Goal: Task Accomplishment & Management: Manage account settings

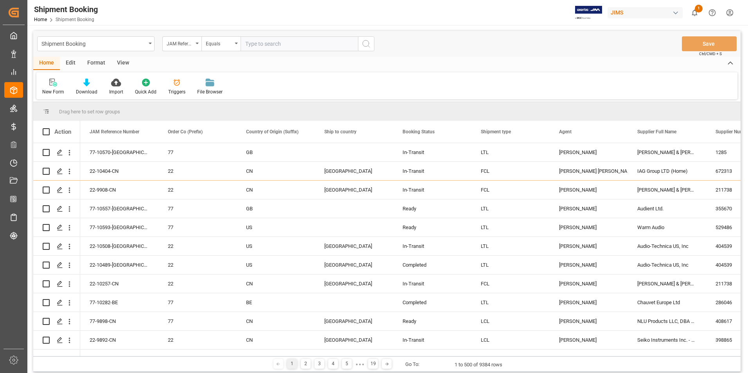
click at [269, 41] on input "text" at bounding box center [299, 43] width 117 height 15
paste input "77-10557-[GEOGRAPHIC_DATA]"
type input "77-10557-[GEOGRAPHIC_DATA]"
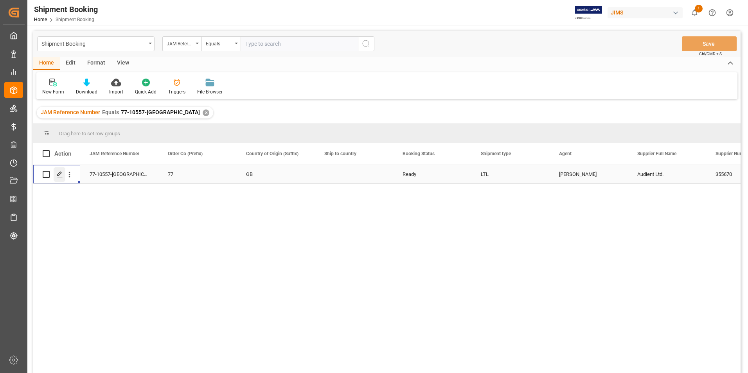
click at [61, 174] on polygon "Press SPACE to select this row." at bounding box center [59, 174] width 4 height 4
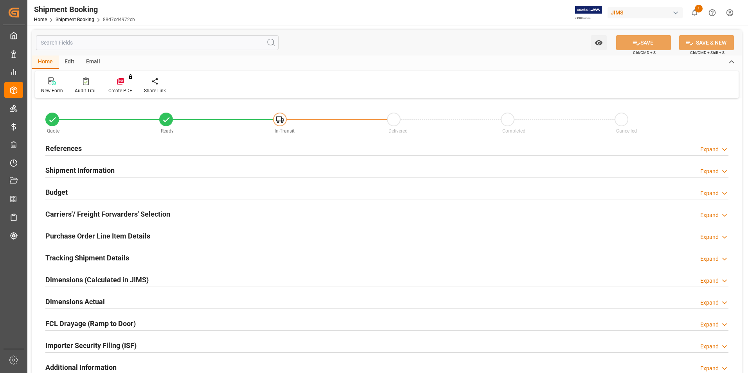
type input "30"
click at [90, 167] on h2 "Shipment Information" at bounding box center [79, 170] width 69 height 11
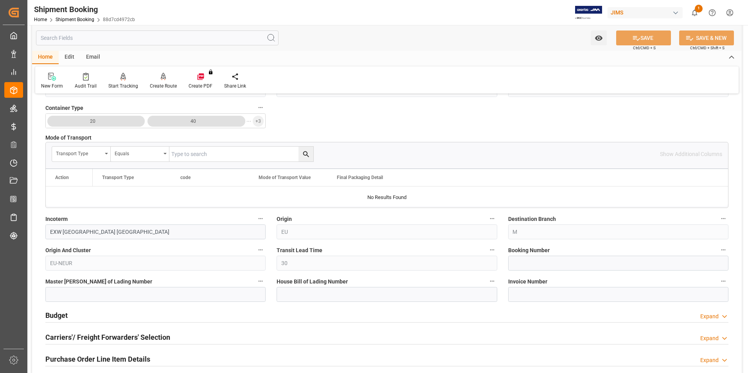
scroll to position [235, 0]
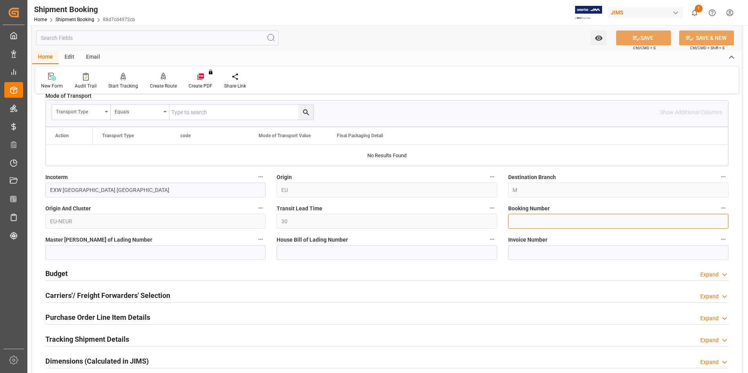
click at [531, 219] on input at bounding box center [618, 221] width 220 height 15
paste input "1Z58A4846794697443"
type input "1Z58A4846794697443"
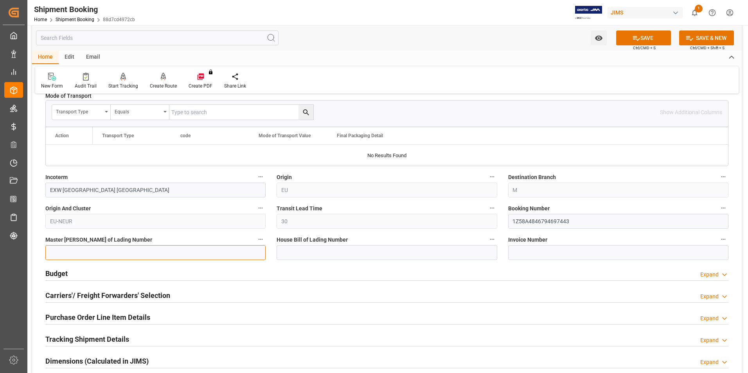
click at [172, 252] on input at bounding box center [155, 252] width 220 height 15
paste input "1Z58A4846794697443"
type input "1Z58A4846794697443"
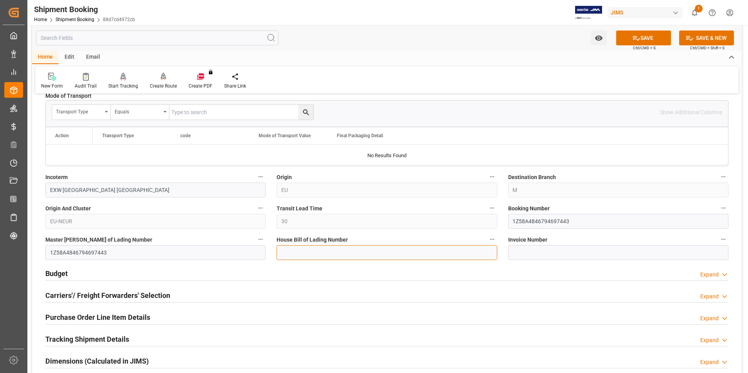
click at [300, 251] on input at bounding box center [387, 252] width 220 height 15
paste input "1Z58A4846794697443"
type input "1Z58A4846794697443"
click at [659, 40] on button "SAVE" at bounding box center [643, 38] width 55 height 15
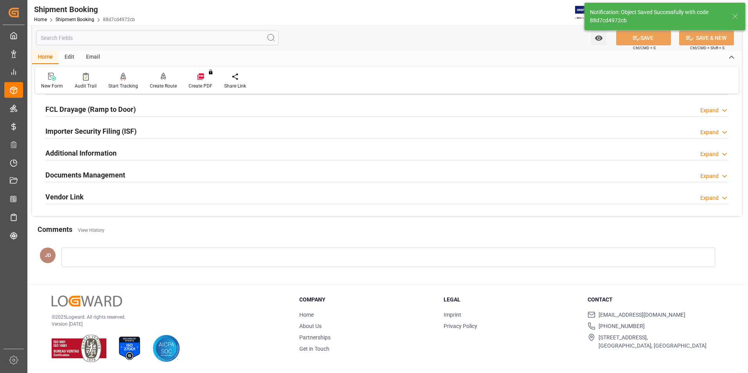
scroll to position [0, 0]
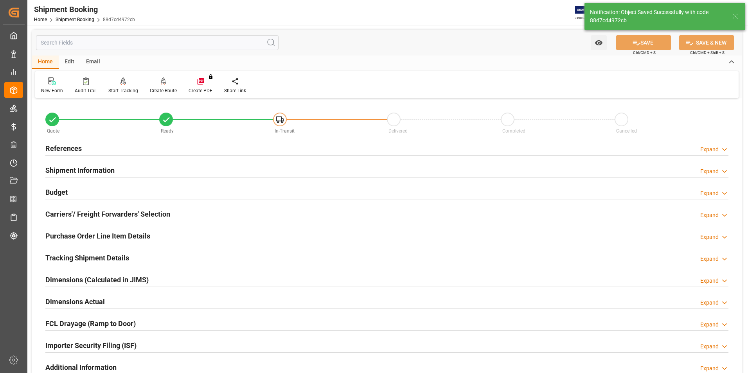
click at [66, 189] on h2 "Budget" at bounding box center [56, 192] width 22 height 11
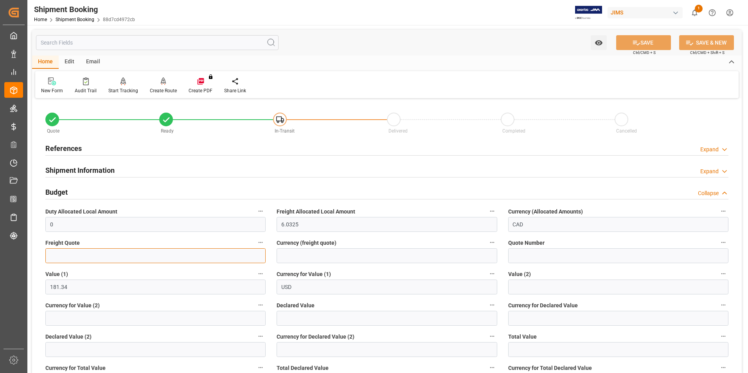
click at [80, 257] on input "text" at bounding box center [155, 255] width 220 height 15
type input "75"
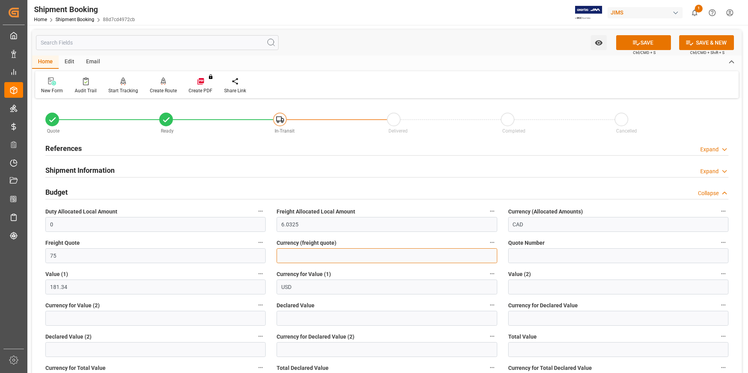
click at [309, 255] on input at bounding box center [387, 255] width 220 height 15
type input "cad"
click at [288, 286] on input "USD" at bounding box center [387, 287] width 220 height 15
click at [299, 317] on input "text" at bounding box center [387, 318] width 220 height 15
type input "181.34"
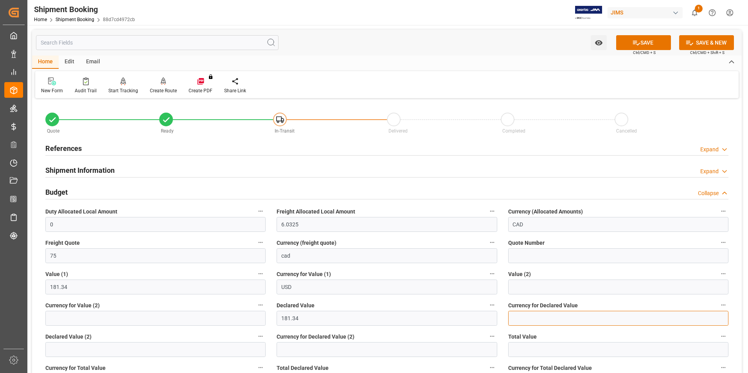
click at [523, 319] on input at bounding box center [618, 318] width 220 height 15
type input "usd"
click at [645, 44] on button "SAVE" at bounding box center [643, 42] width 55 height 15
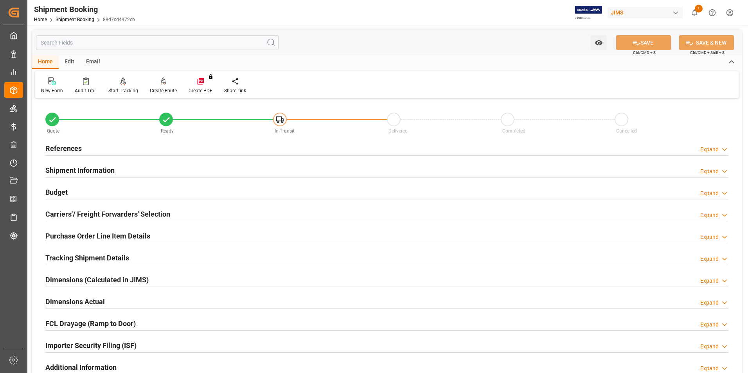
click at [63, 299] on h2 "Dimensions Actual" at bounding box center [74, 301] width 59 height 11
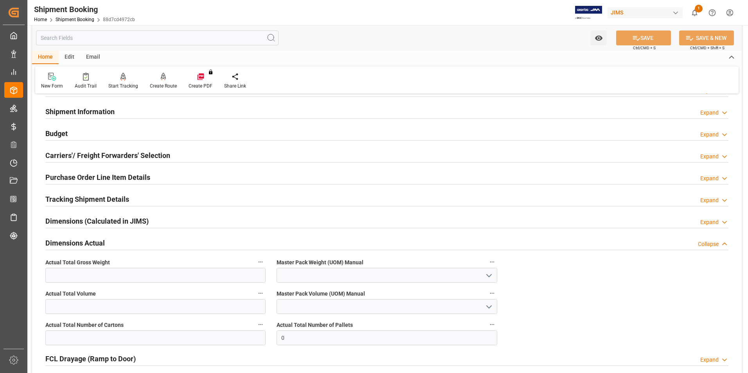
scroll to position [78, 0]
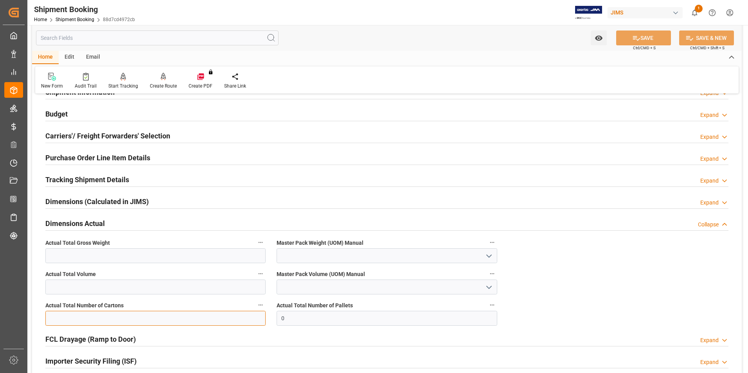
click at [72, 316] on input "text" at bounding box center [155, 318] width 220 height 15
type input "1"
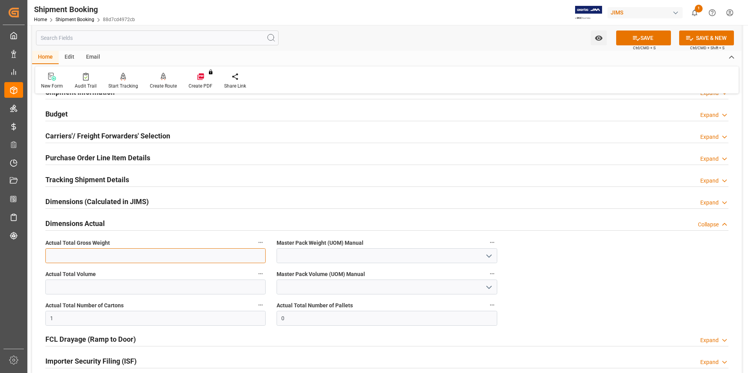
click at [51, 258] on input "text" at bounding box center [155, 255] width 220 height 15
type input "3.4"
click at [326, 259] on input at bounding box center [387, 255] width 220 height 15
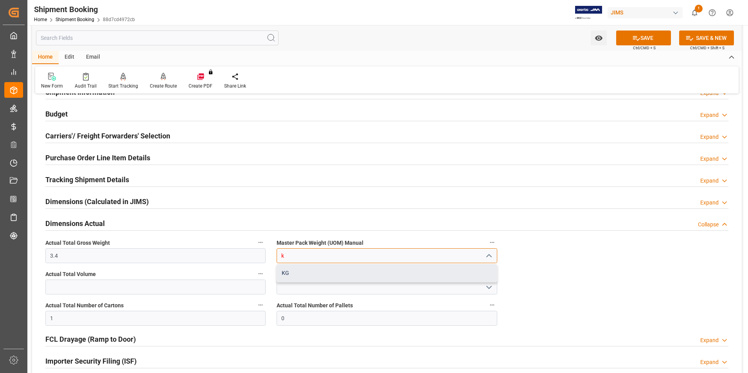
click at [325, 271] on div "KG" at bounding box center [386, 273] width 219 height 18
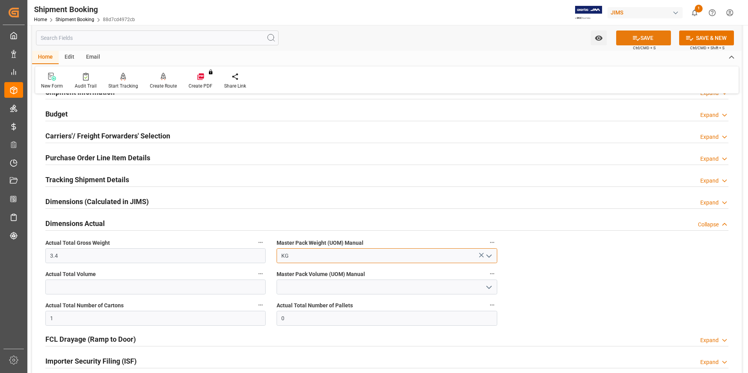
type input "KG"
click at [646, 37] on button "SAVE" at bounding box center [643, 38] width 55 height 15
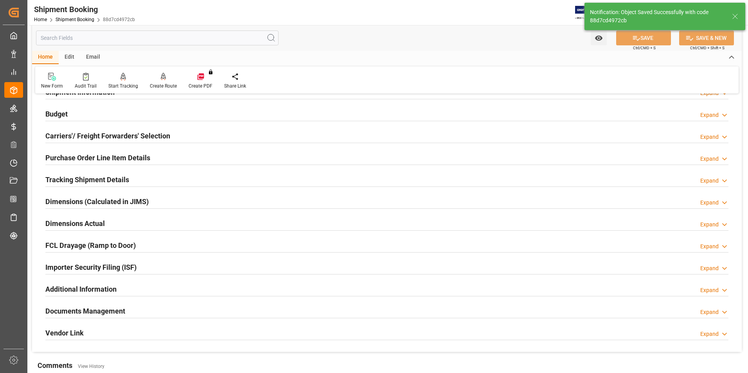
click at [83, 135] on h2 "Carriers'/ Freight Forwarders' Selection" at bounding box center [107, 136] width 125 height 11
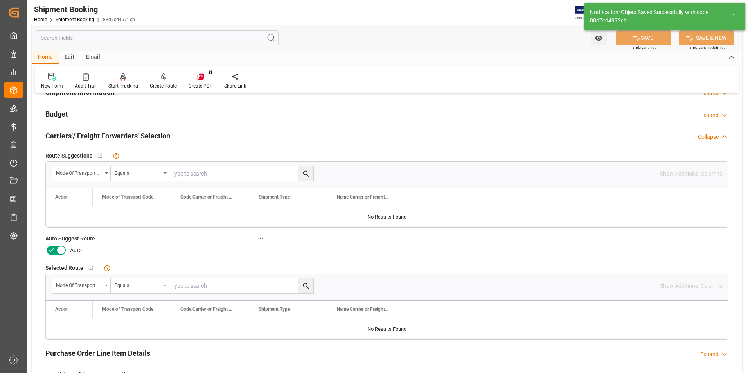
click at [51, 251] on icon at bounding box center [51, 250] width 5 height 4
click at [0, 0] on input "checkbox" at bounding box center [0, 0] width 0 height 0
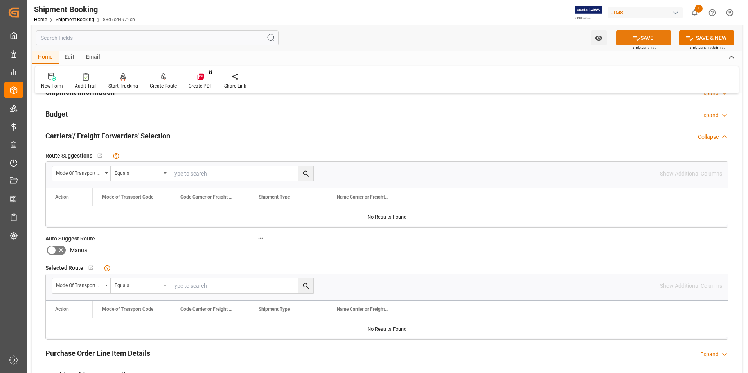
click at [647, 35] on button "SAVE" at bounding box center [643, 38] width 55 height 15
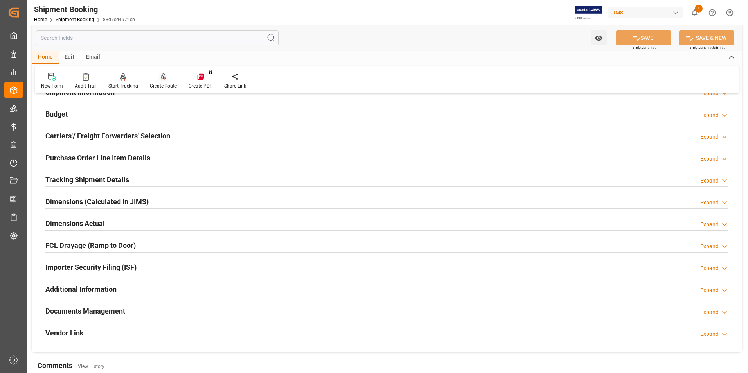
click at [163, 80] on icon at bounding box center [164, 80] width 4 height 2
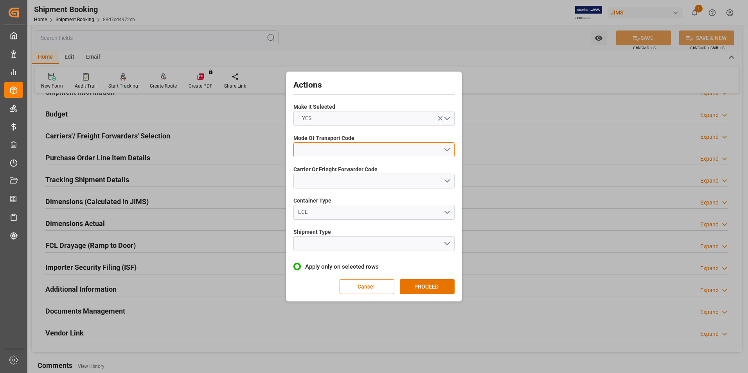
click at [332, 144] on button "open menu" at bounding box center [373, 149] width 161 height 15
click at [336, 169] on div "2- COURIER AIR" at bounding box center [374, 168] width 160 height 16
click at [350, 184] on button "open menu" at bounding box center [373, 181] width 161 height 15
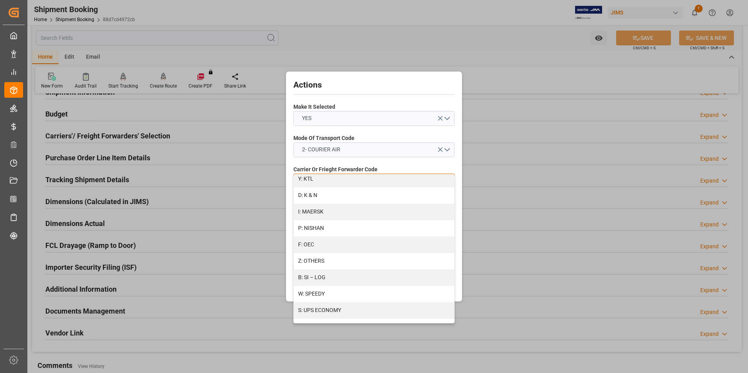
scroll to position [418, 0]
click at [343, 274] on div "S: UPS ECONOMY" at bounding box center [374, 274] width 160 height 16
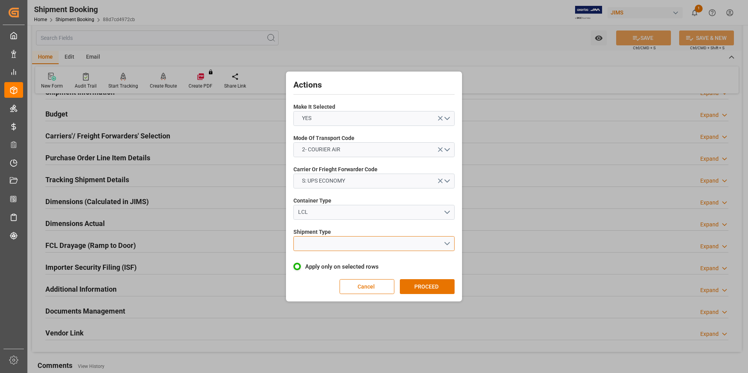
click at [340, 248] on button "open menu" at bounding box center [373, 243] width 161 height 15
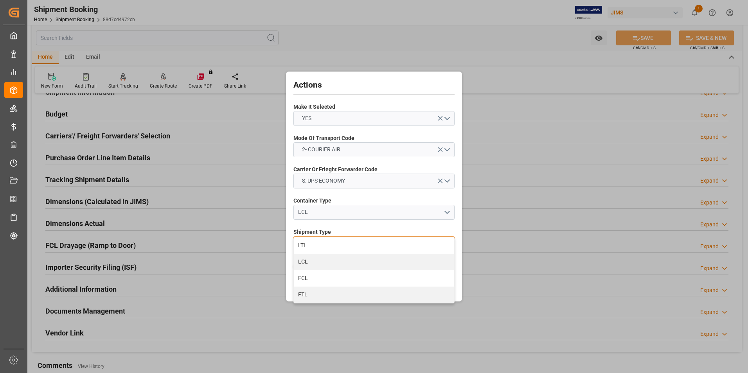
click at [340, 248] on div "LTL" at bounding box center [374, 245] width 160 height 16
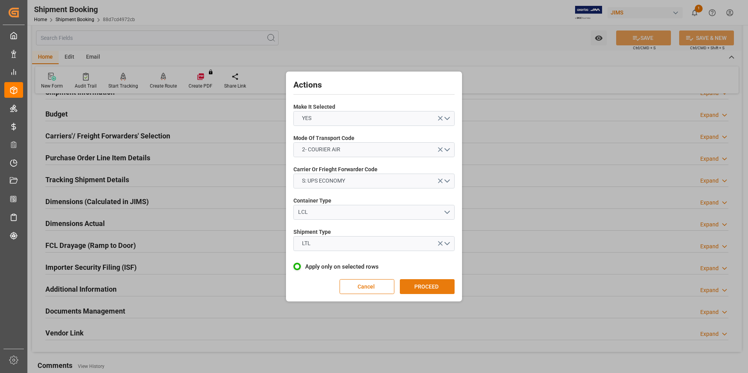
click at [434, 288] on button "PROCEED" at bounding box center [427, 286] width 55 height 15
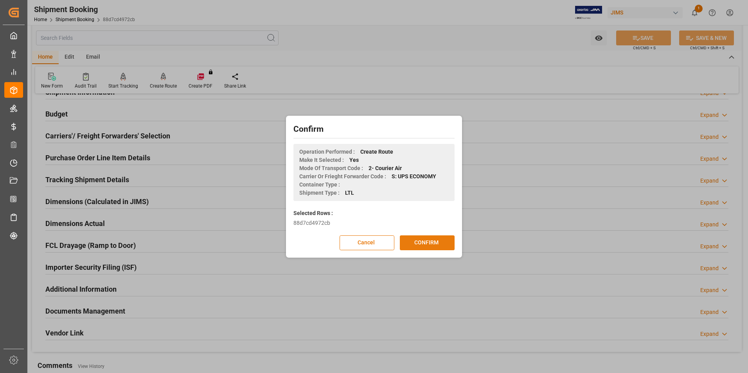
click at [440, 243] on button "CONFIRM" at bounding box center [427, 242] width 55 height 15
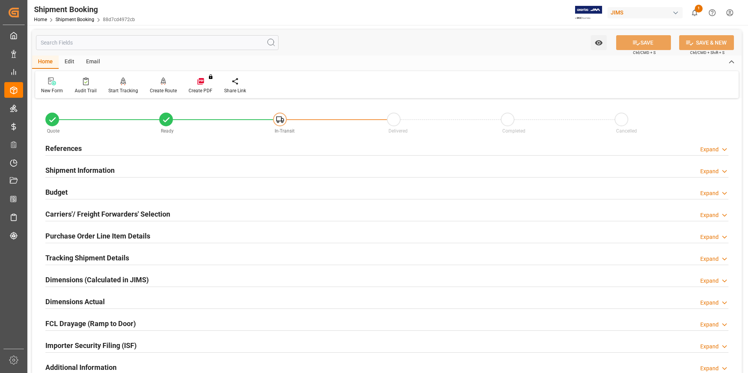
click at [59, 255] on h2 "Tracking Shipment Details" at bounding box center [87, 258] width 84 height 11
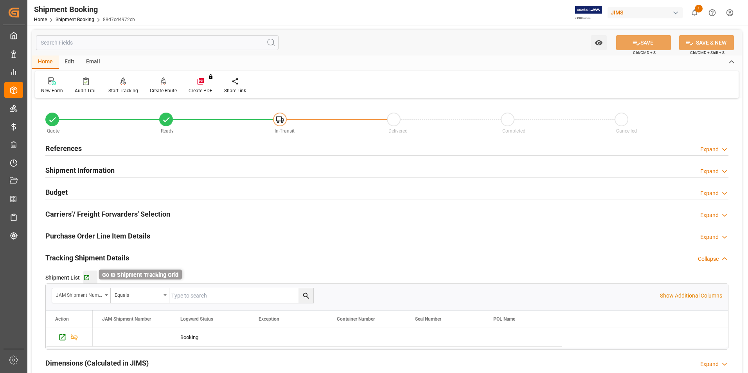
click at [88, 276] on icon "button" at bounding box center [86, 278] width 7 height 7
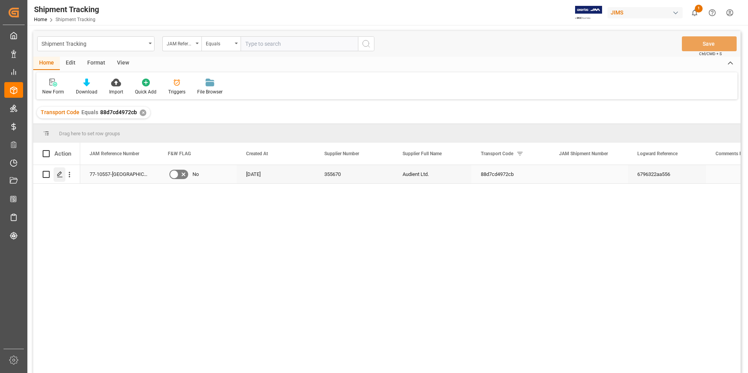
click at [59, 174] on icon "Press SPACE to select this row." at bounding box center [60, 174] width 6 height 6
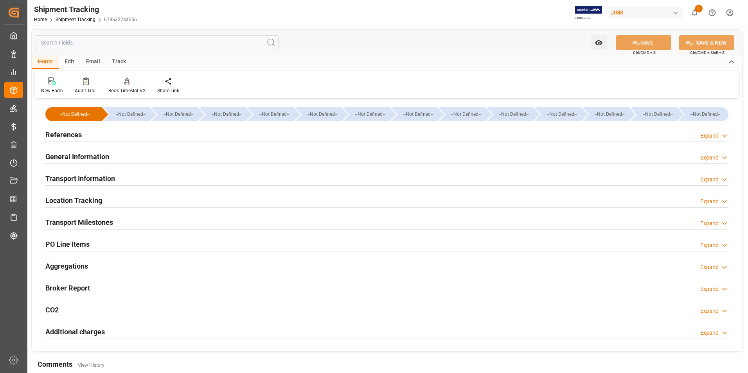
click at [60, 134] on h2 "References" at bounding box center [63, 134] width 36 height 11
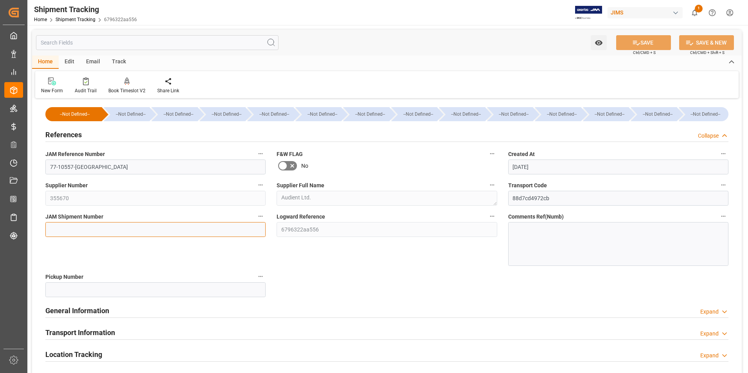
click at [99, 226] on input at bounding box center [155, 229] width 220 height 15
type input "72583"
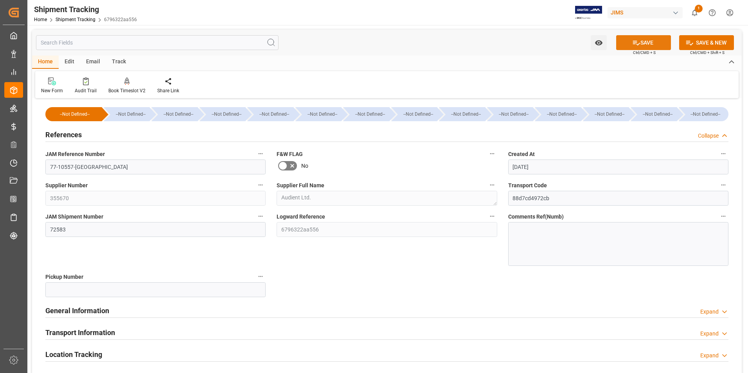
click at [648, 40] on button "SAVE" at bounding box center [643, 42] width 55 height 15
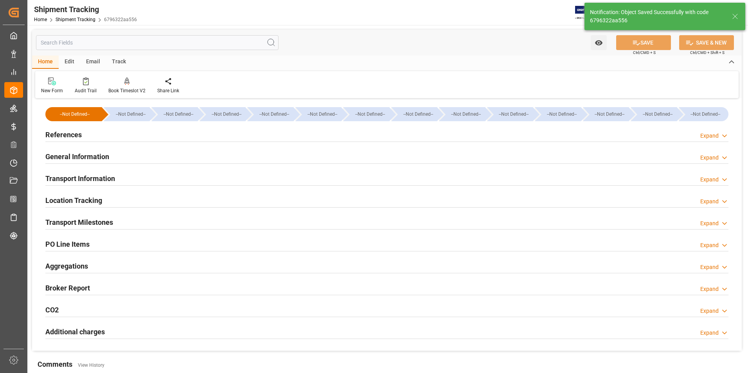
type input "USD"
type input "181.34"
click at [85, 178] on h2 "Transport Information" at bounding box center [80, 178] width 70 height 11
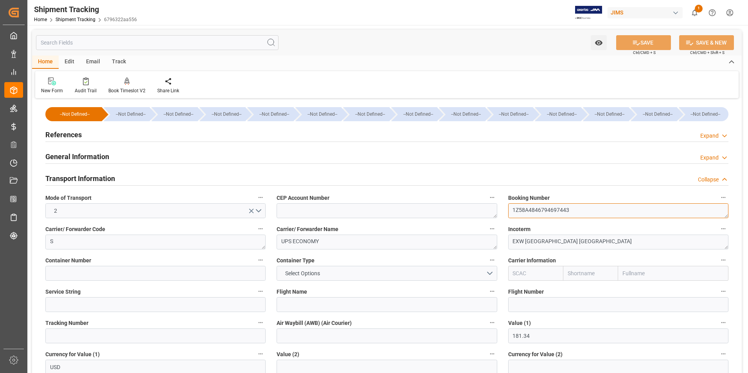
drag, startPoint x: 571, startPoint y: 210, endPoint x: 492, endPoint y: 217, distance: 79.8
click at [492, 217] on div "--Not Defined-- --Not Defined-- --Not Defined-- --Not Defined-- --Not Defined--…" at bounding box center [387, 367] width 710 height 532
click at [110, 338] on input at bounding box center [155, 336] width 220 height 15
paste input "1Z58A4846794697443"
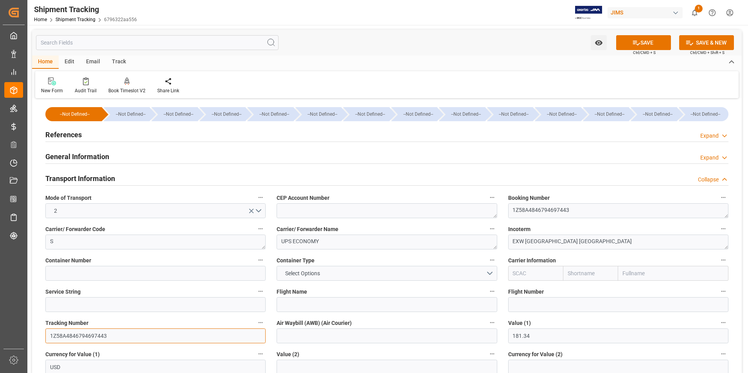
type input "1Z58A4846794697443"
click at [314, 335] on input at bounding box center [387, 336] width 220 height 15
paste input "1Z58A4846794697443"
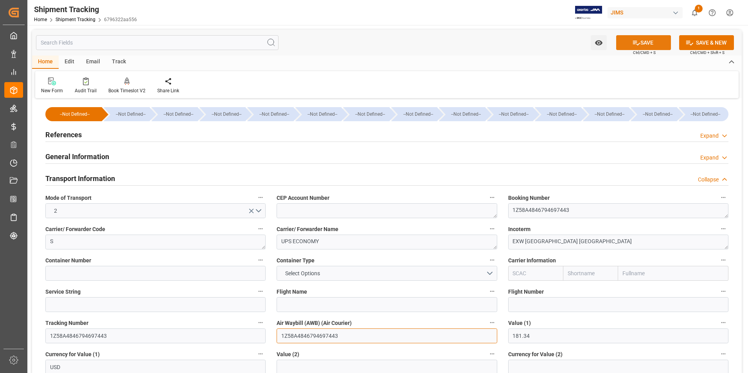
type input "1Z58A4846794697443"
click at [645, 42] on button "SAVE" at bounding box center [643, 42] width 55 height 15
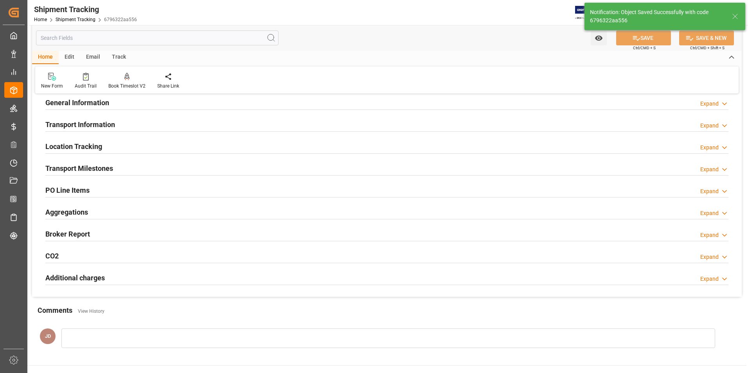
scroll to position [78, 0]
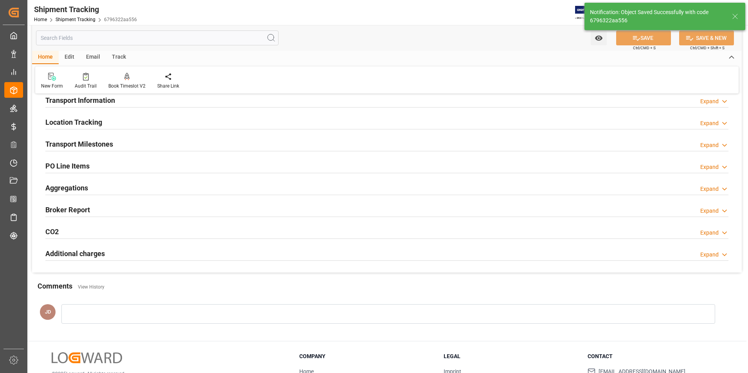
click at [83, 141] on h2 "Transport Milestones" at bounding box center [79, 144] width 68 height 11
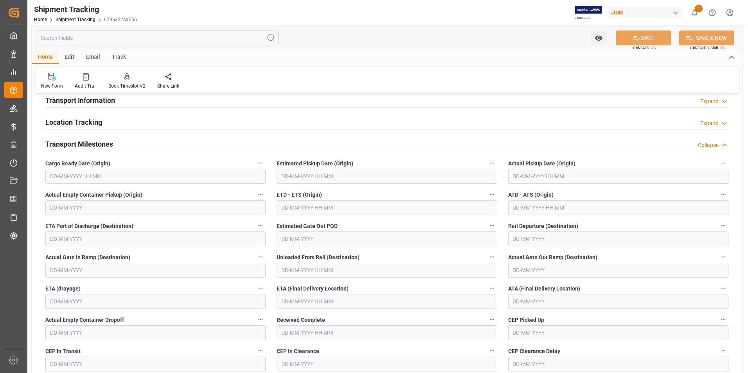
click at [531, 179] on input "text" at bounding box center [618, 176] width 220 height 15
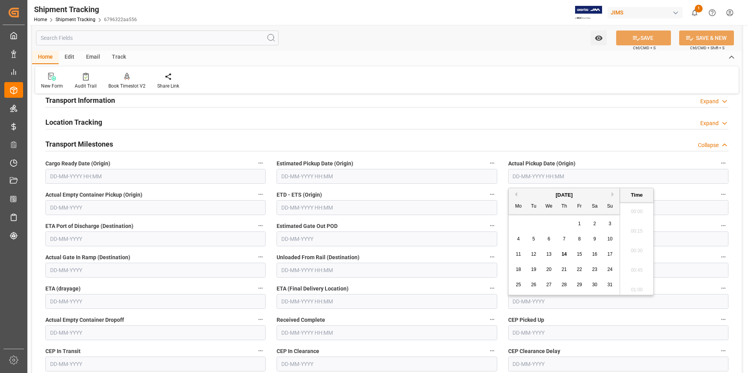
scroll to position [981, 0]
click at [514, 227] on div "28 29 30 31 1 2 3" at bounding box center [564, 223] width 107 height 15
click at [565, 255] on span "14" at bounding box center [563, 254] width 5 height 5
type input "14-08-2025 00:00"
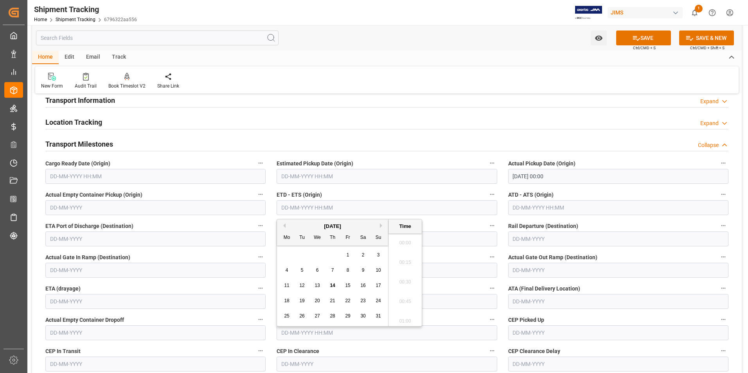
click at [360, 208] on input "text" at bounding box center [387, 207] width 220 height 15
type input "14-08-2025 00:00"
click at [104, 301] on input "text" at bounding box center [155, 301] width 220 height 15
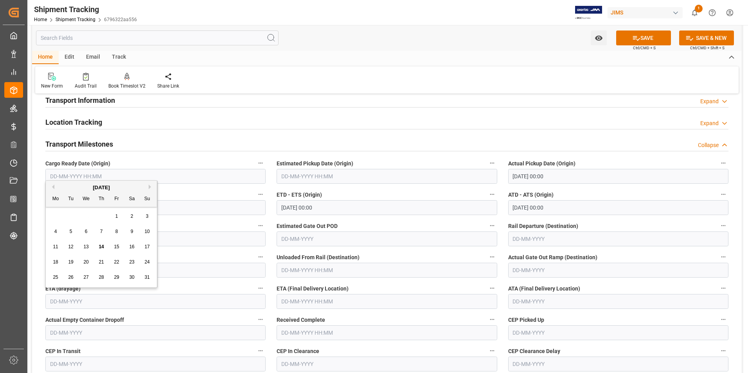
click at [293, 302] on input "text" at bounding box center [387, 301] width 220 height 15
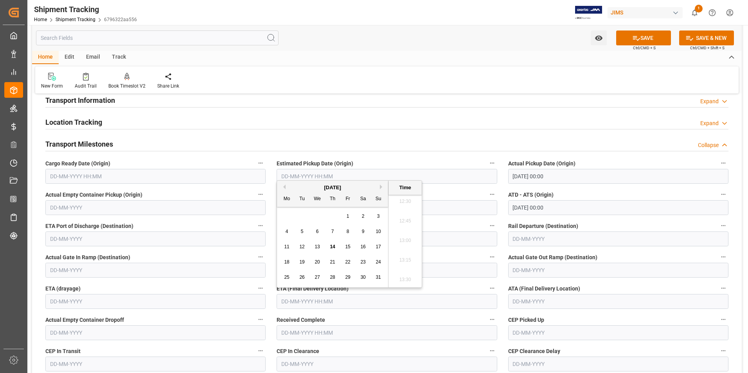
click at [286, 217] on div "28 29 30 31 1 2 3" at bounding box center [332, 216] width 107 height 15
click at [333, 262] on span "21" at bounding box center [332, 261] width 5 height 5
type input "21-08-2025 00:00"
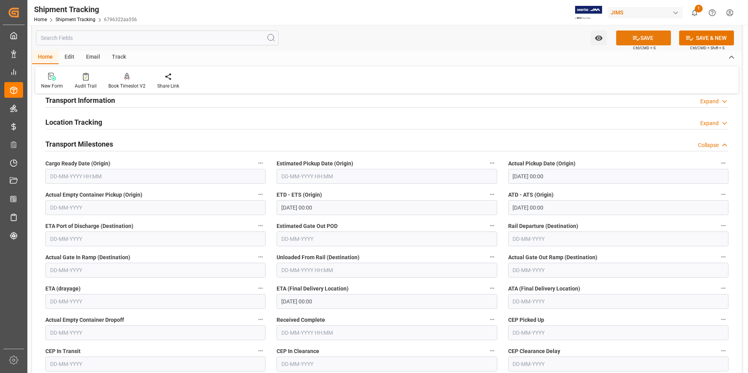
click at [648, 41] on button "SAVE" at bounding box center [643, 38] width 55 height 15
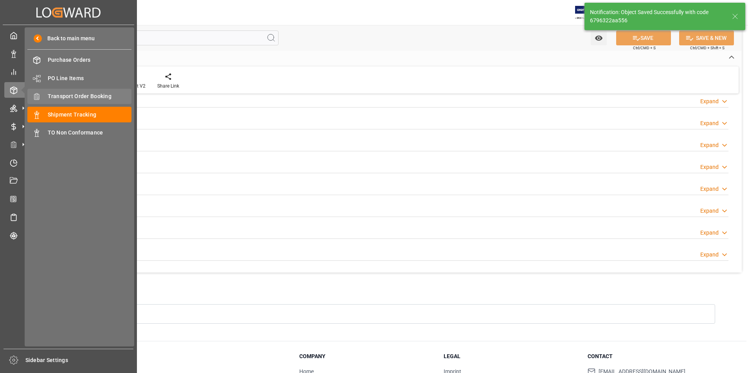
click at [78, 94] on span "Transport Order Booking" at bounding box center [90, 96] width 84 height 8
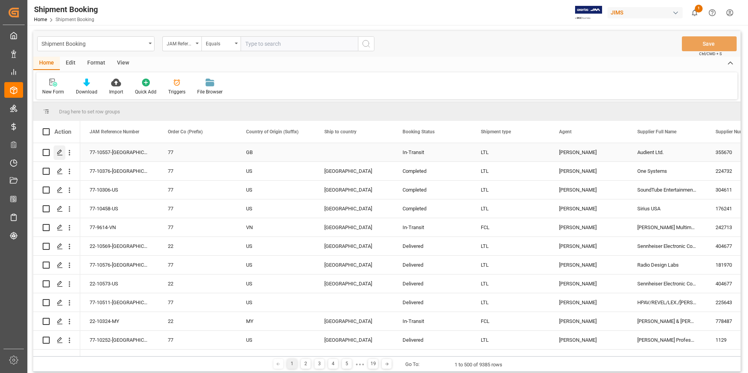
click at [61, 151] on icon "Press SPACE to select this row." at bounding box center [60, 152] width 6 height 6
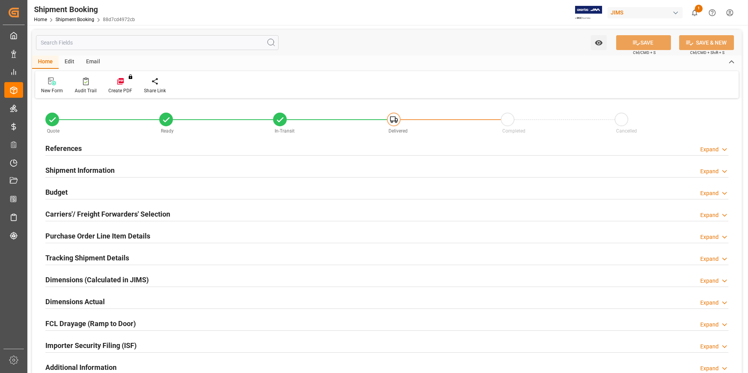
type input "6"
click at [79, 235] on h2 "Purchase Order Line Item Details" at bounding box center [97, 236] width 105 height 11
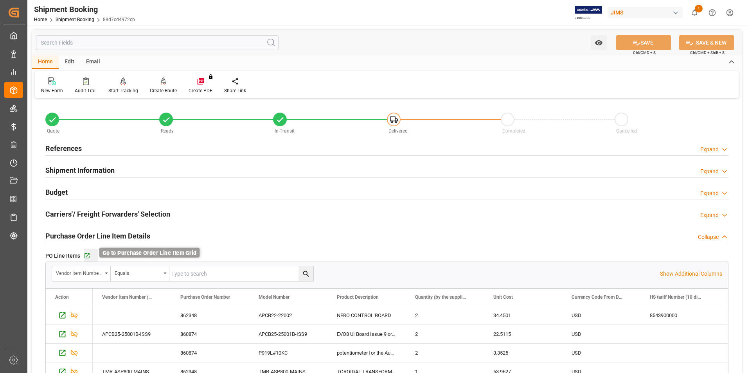
click at [88, 255] on icon "button" at bounding box center [87, 256] width 7 height 7
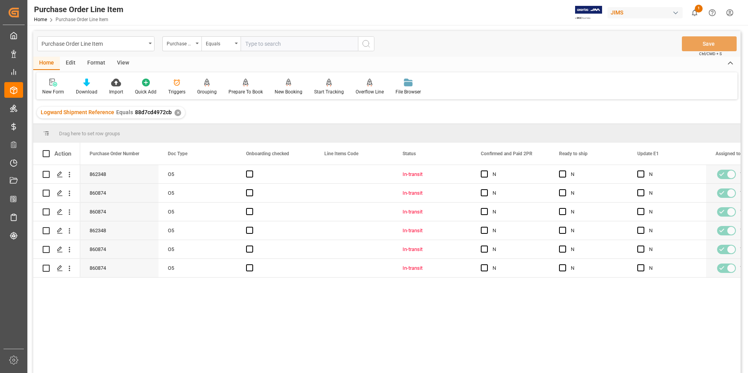
click at [119, 61] on div "View" at bounding box center [123, 63] width 24 height 13
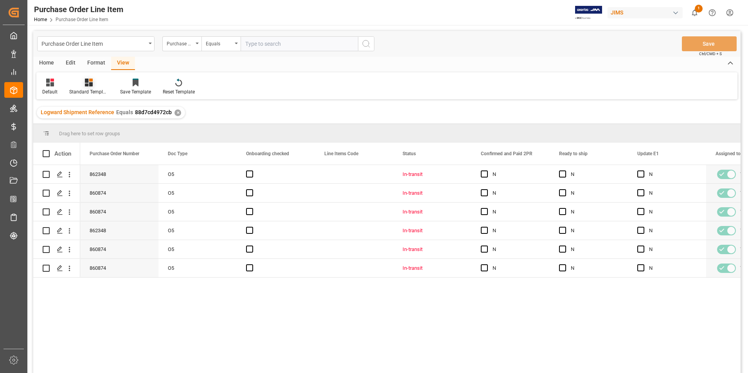
click at [97, 88] on div "Standard Templates" at bounding box center [88, 86] width 51 height 17
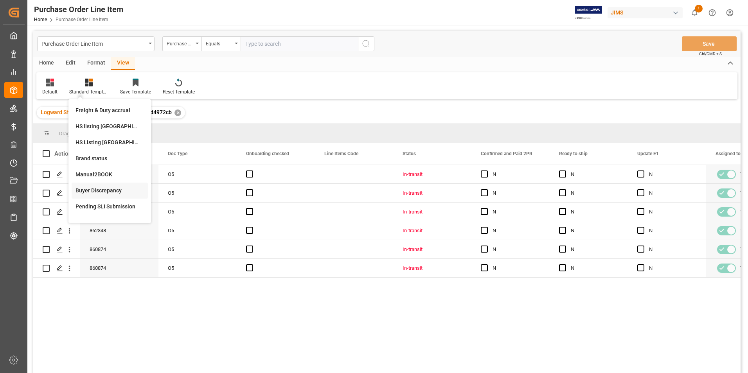
click at [102, 190] on div "Buyer Discrepancy" at bounding box center [109, 191] width 68 height 8
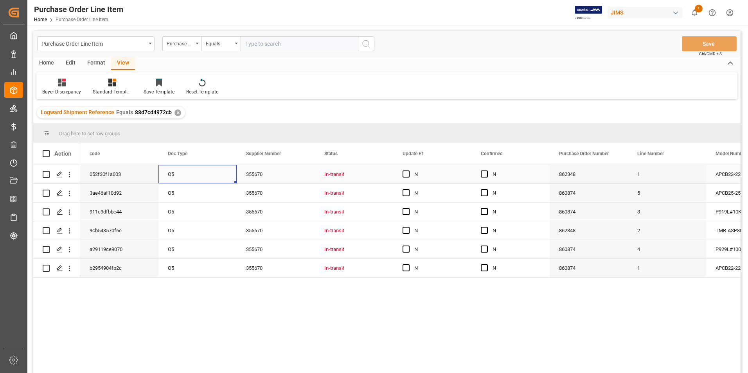
click at [186, 180] on div "O5" at bounding box center [197, 174] width 78 height 18
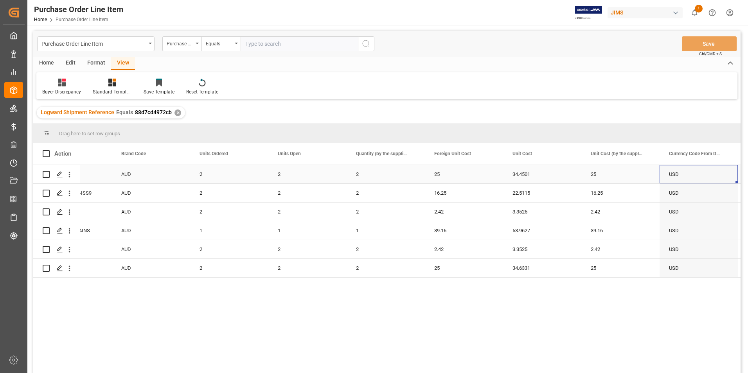
click at [477, 170] on div "25" at bounding box center [464, 174] width 78 height 18
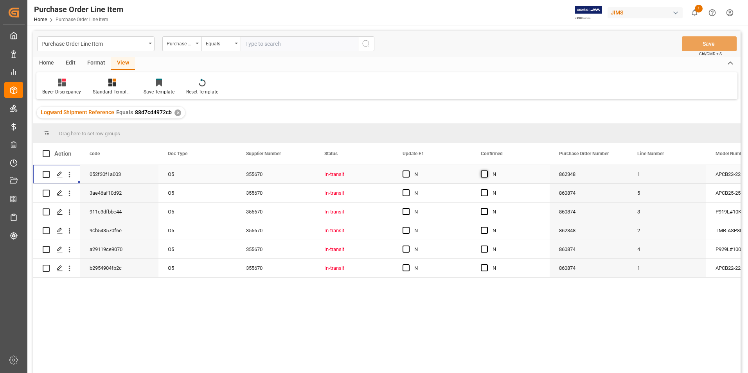
click at [484, 176] on span "Press SPACE to select this row." at bounding box center [484, 174] width 7 height 7
click at [487, 171] on input "Press SPACE to select this row." at bounding box center [487, 171] width 0 height 0
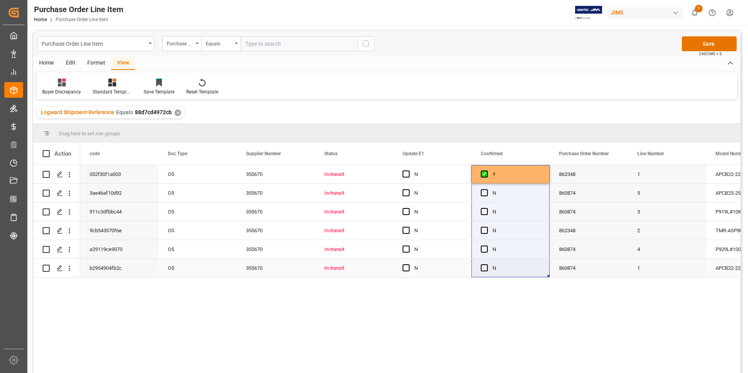
drag, startPoint x: 549, startPoint y: 183, endPoint x: 549, endPoint y: 263, distance: 79.8
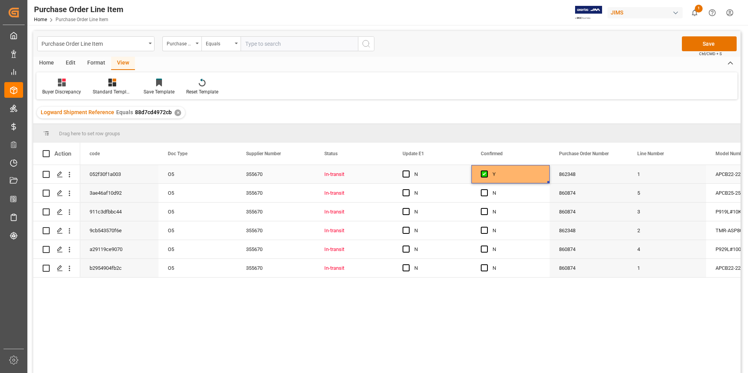
click at [513, 176] on div "Y" at bounding box center [516, 174] width 48 height 18
drag, startPoint x: 548, startPoint y: 181, endPoint x: 548, endPoint y: 264, distance: 82.9
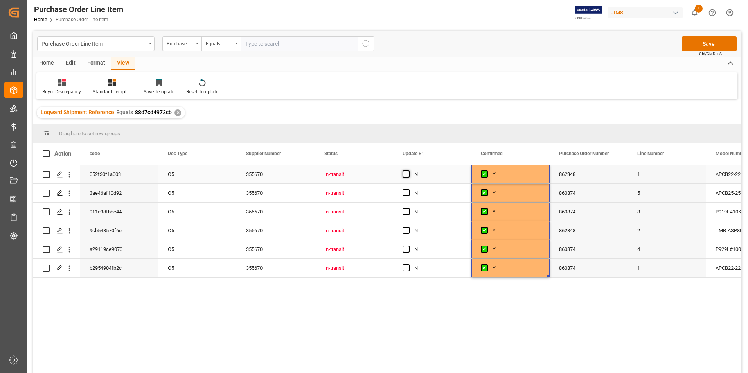
click at [403, 173] on span "Press SPACE to select this row." at bounding box center [405, 174] width 7 height 7
click at [408, 171] on input "Press SPACE to select this row." at bounding box center [408, 171] width 0 height 0
drag, startPoint x: 471, startPoint y: 182, endPoint x: 467, endPoint y: 275, distance: 92.8
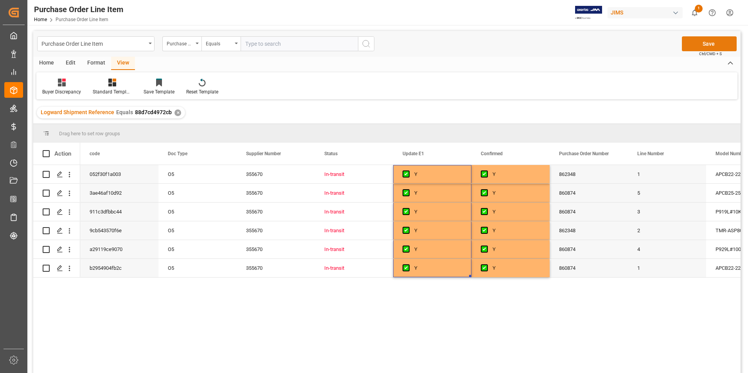
click at [694, 42] on button "Save" at bounding box center [709, 43] width 55 height 15
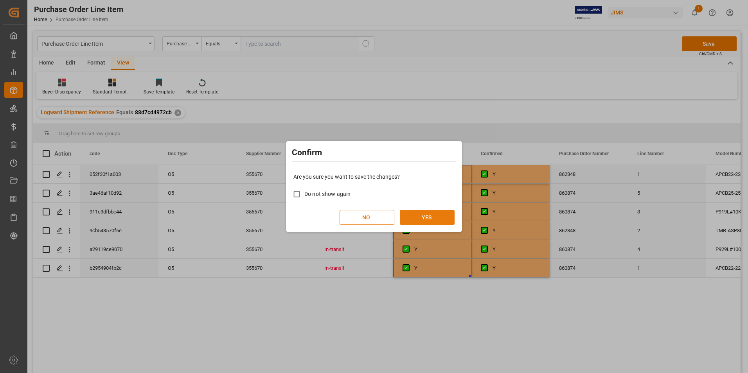
click at [420, 223] on button "YES" at bounding box center [427, 217] width 55 height 15
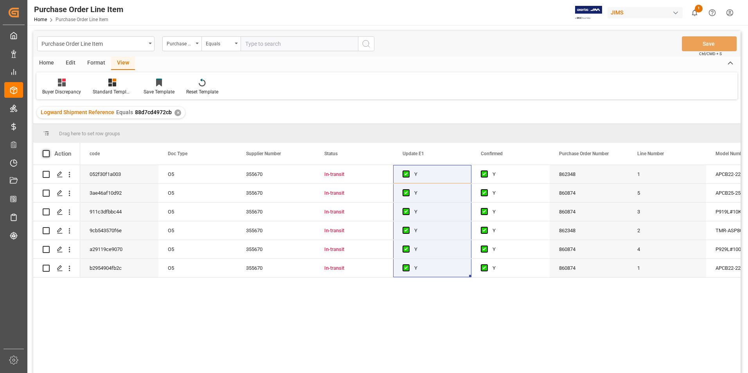
click at [47, 153] on span at bounding box center [46, 153] width 7 height 7
click at [49, 150] on input "checkbox" at bounding box center [49, 150] width 0 height 0
checkbox input "true"
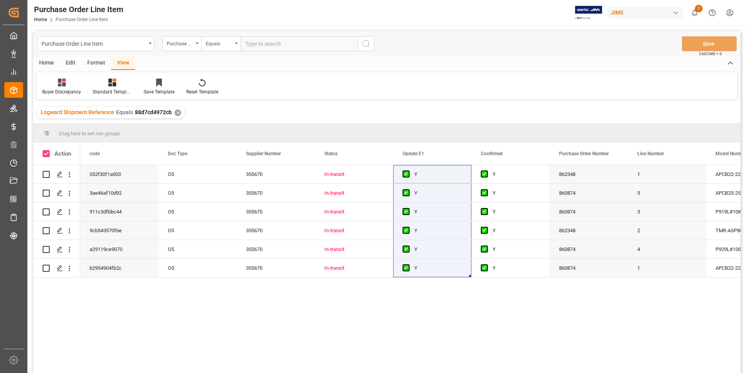
checkbox input "true"
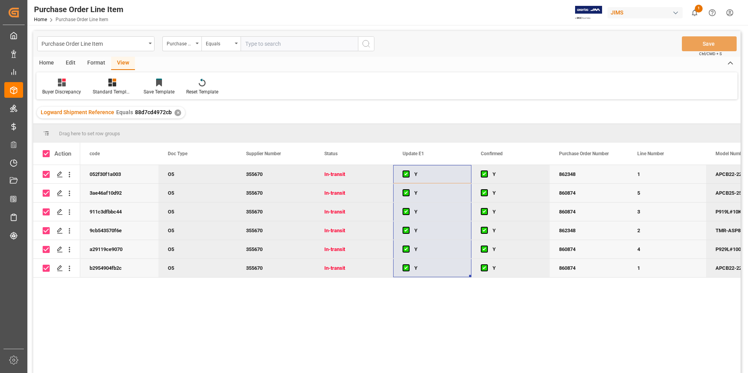
click at [45, 64] on div "Home" at bounding box center [46, 63] width 27 height 13
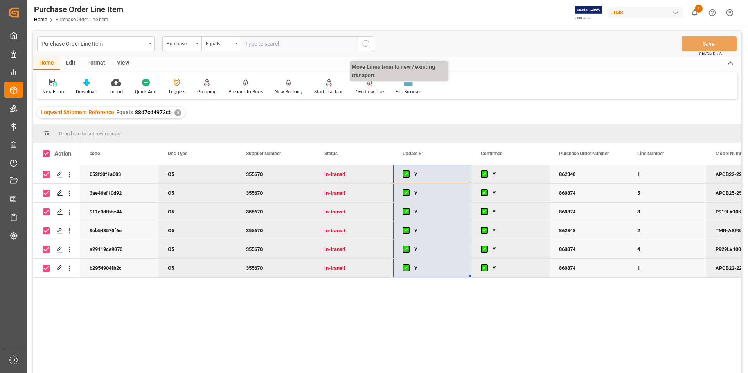
click at [368, 94] on div "Overflow Line" at bounding box center [370, 91] width 28 height 7
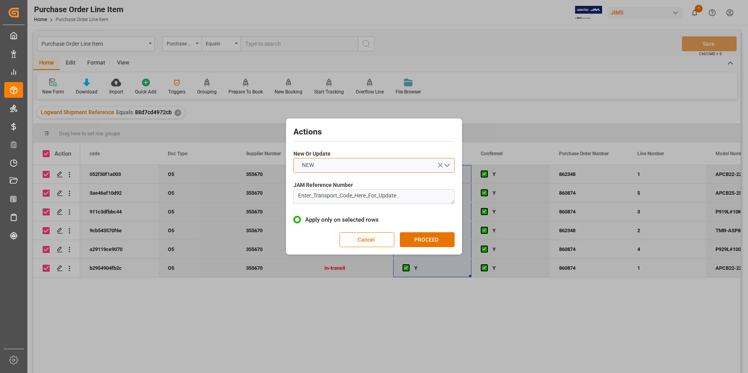
click at [367, 163] on button "NEW" at bounding box center [373, 165] width 161 height 15
click at [356, 187] on div "UPDATE" at bounding box center [374, 184] width 160 height 16
drag, startPoint x: 406, startPoint y: 198, endPoint x: 275, endPoint y: 204, distance: 131.6
click at [275, 204] on div "Actions New Or Update UPDATE JAM Reference Number Enter_Transport_Code_Here_For…" at bounding box center [374, 186] width 748 height 373
type textarea "77-10557-[GEOGRAPHIC_DATA]"
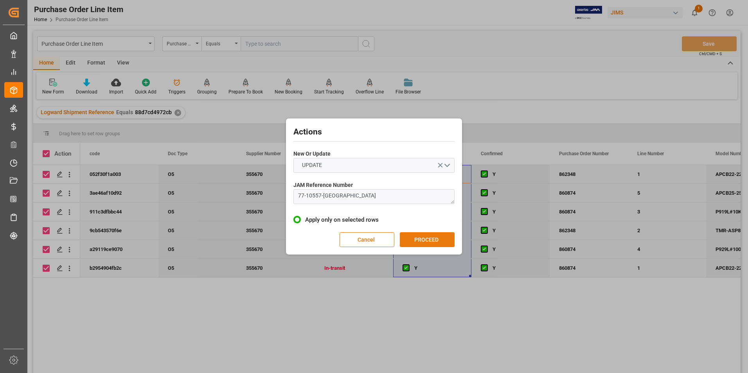
click at [433, 243] on button "PROCEED" at bounding box center [427, 239] width 55 height 15
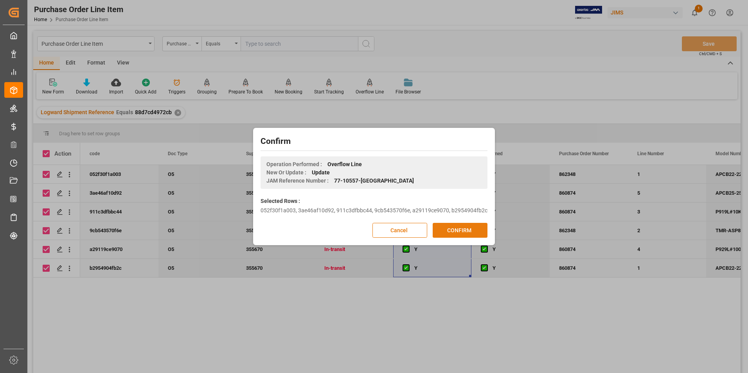
click at [438, 230] on button "CONFIRM" at bounding box center [460, 230] width 55 height 15
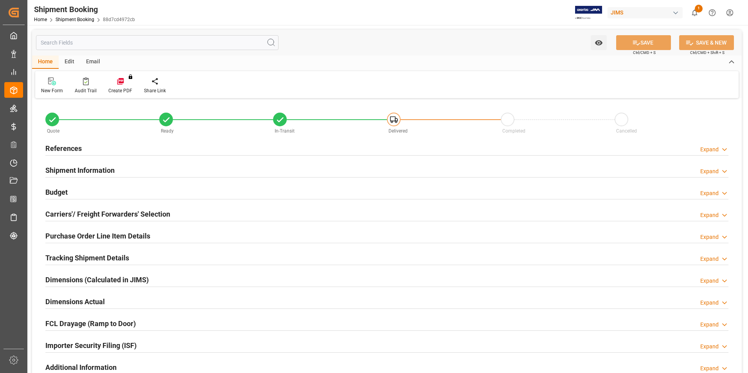
type input "6"
click at [75, 234] on h2 "Purchase Order Line Item Details" at bounding box center [97, 236] width 105 height 11
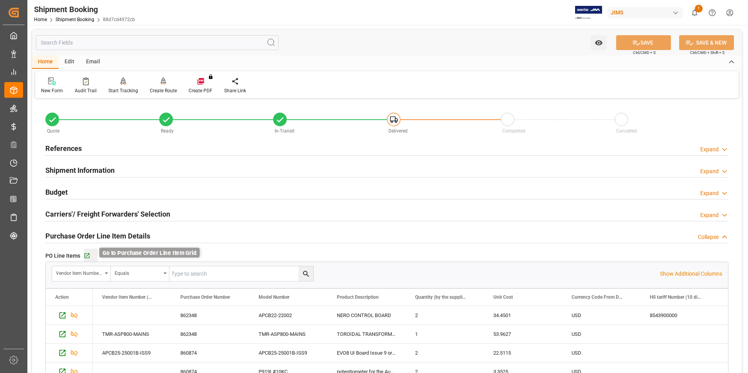
click at [87, 255] on icon "button" at bounding box center [87, 256] width 7 height 7
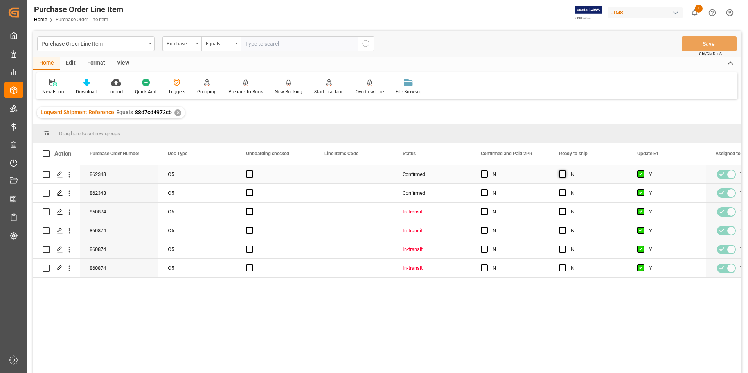
click at [565, 176] on span "Press SPACE to select this row." at bounding box center [562, 174] width 7 height 7
click at [565, 171] on input "Press SPACE to select this row." at bounding box center [565, 171] width 0 height 0
drag, startPoint x: 625, startPoint y: 183, endPoint x: 627, endPoint y: 267, distance: 84.1
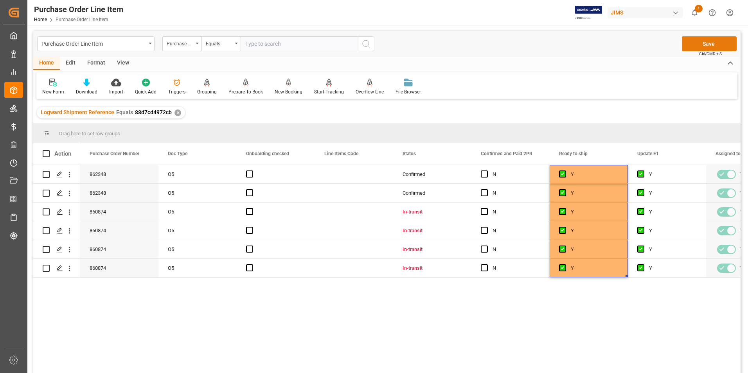
click at [699, 38] on button "Save" at bounding box center [709, 43] width 55 height 15
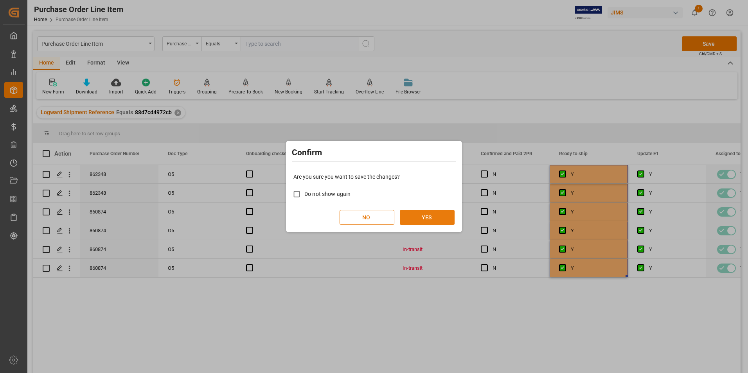
click at [432, 214] on button "YES" at bounding box center [427, 217] width 55 height 15
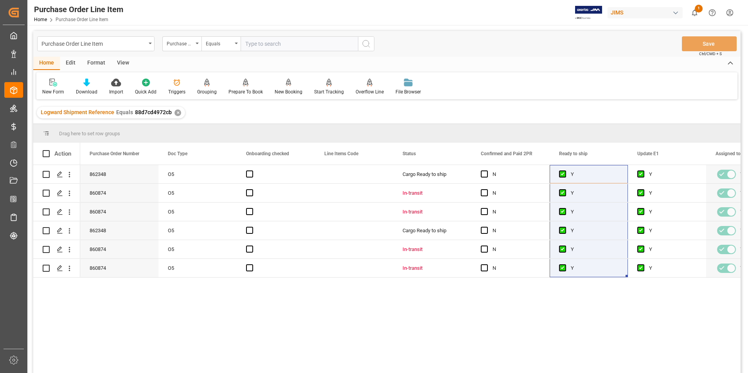
click at [93, 61] on div "Format" at bounding box center [96, 63] width 30 height 13
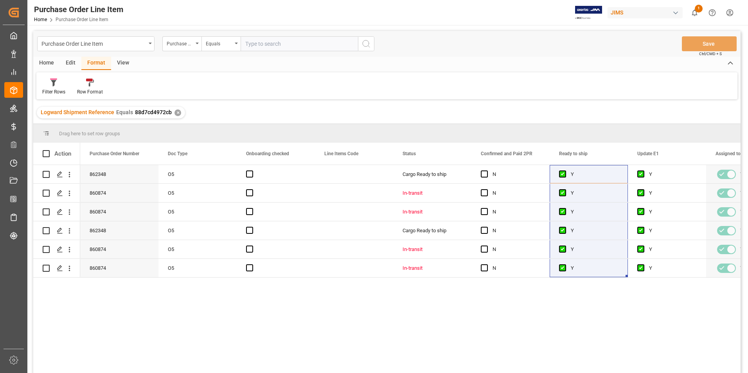
click at [115, 60] on div "View" at bounding box center [123, 63] width 24 height 13
click at [86, 91] on div "Standard Templates" at bounding box center [88, 91] width 39 height 7
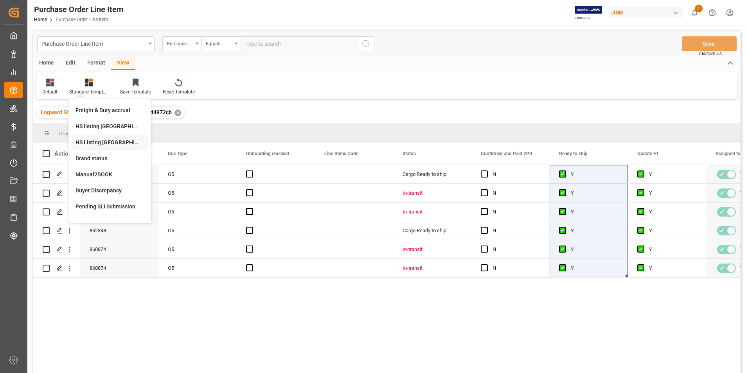
click at [102, 142] on div "HS Listing CANADA" at bounding box center [109, 142] width 68 height 8
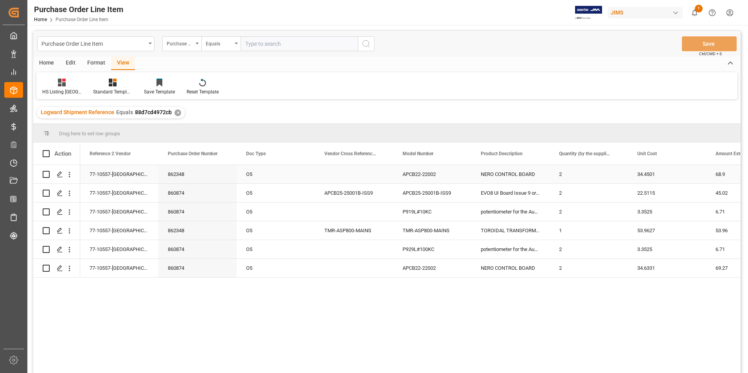
click at [106, 172] on div "77-10557-GB" at bounding box center [119, 174] width 78 height 18
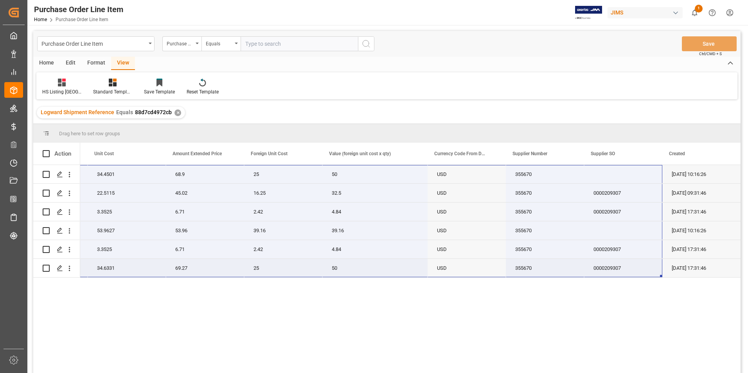
drag, startPoint x: 109, startPoint y: 171, endPoint x: 641, endPoint y: 264, distance: 540.3
click at [641, 264] on div "77-10557-GB NERO CONTROL BOARD 2 34.4501 68.9 25 50 USD 355670 13-08-2025 10:16…" at bounding box center [140, 221] width 1200 height 113
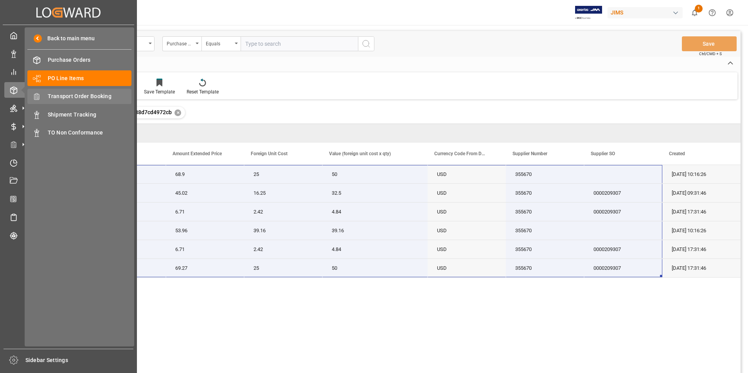
click at [82, 98] on span "Transport Order Booking" at bounding box center [90, 96] width 84 height 8
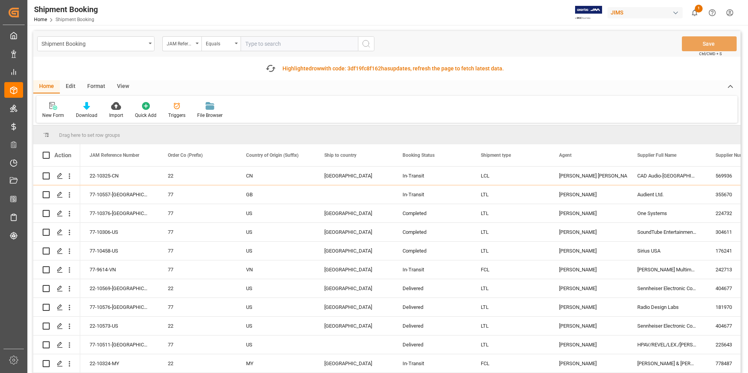
click at [278, 44] on input "text" at bounding box center [299, 43] width 117 height 15
type input "77-10593-[GEOGRAPHIC_DATA]"
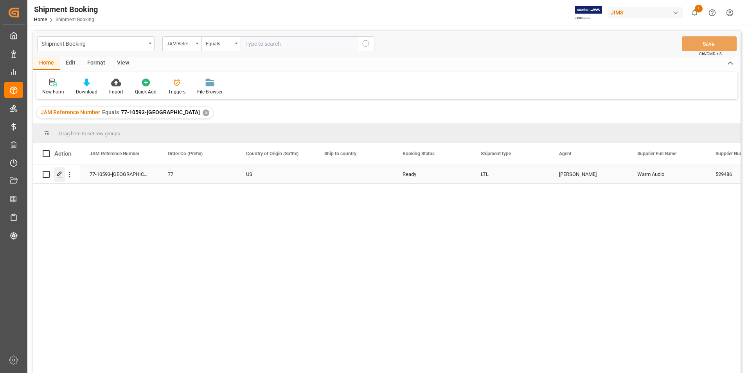
click at [58, 177] on line "Press SPACE to select this row." at bounding box center [59, 177] width 5 height 0
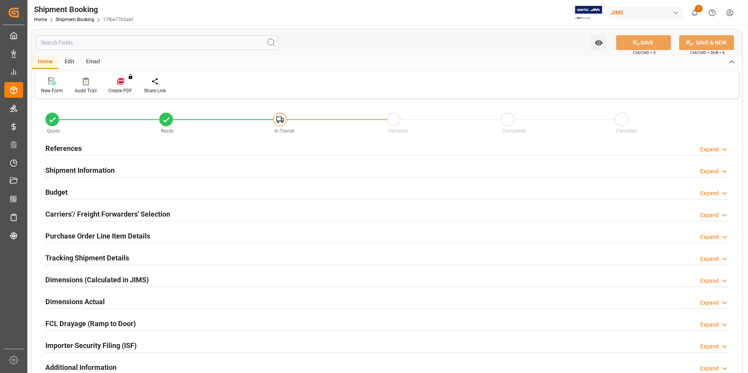
type input "29"
click at [70, 172] on h2 "Shipment Information" at bounding box center [79, 170] width 69 height 11
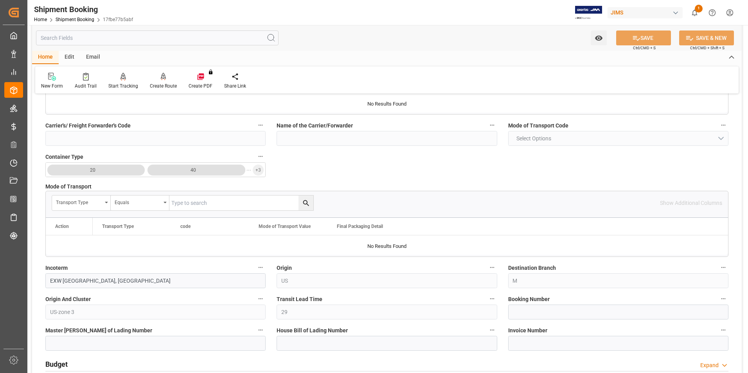
scroll to position [156, 0]
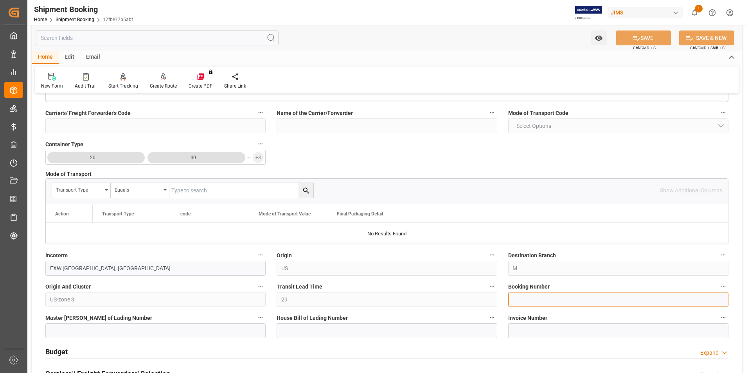
drag, startPoint x: 524, startPoint y: 300, endPoint x: 490, endPoint y: 300, distance: 34.0
click at [524, 300] on input at bounding box center [618, 299] width 220 height 15
paste input "1Z8026RA0454470355"
type input "1Z8026RA0454470355"
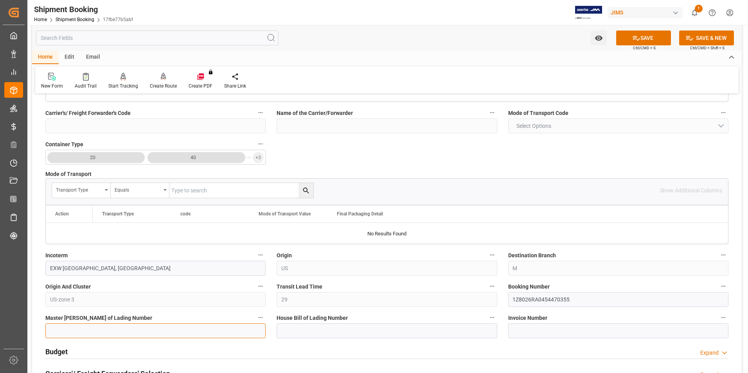
click at [138, 326] on input at bounding box center [155, 330] width 220 height 15
paste input "1Z8026RA0454470355"
type input "1Z8026RA0454470355"
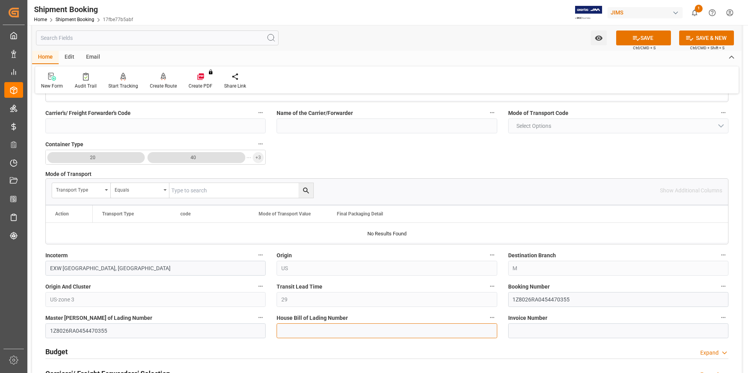
click at [288, 332] on input at bounding box center [387, 330] width 220 height 15
paste input "1Z8026RA0454470355"
type input "1Z8026RA0454470355"
click at [647, 40] on button "SAVE" at bounding box center [643, 38] width 55 height 15
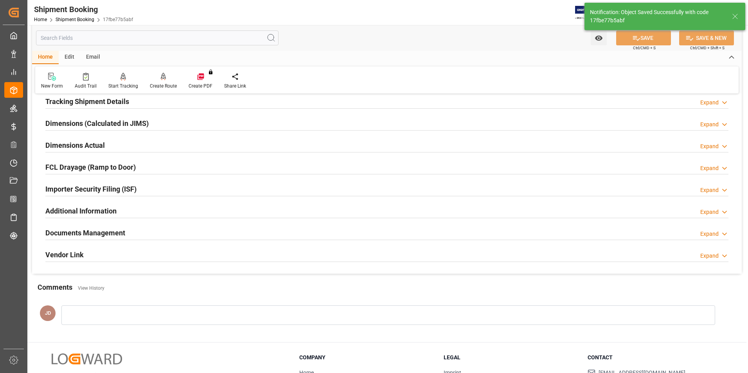
scroll to position [0, 0]
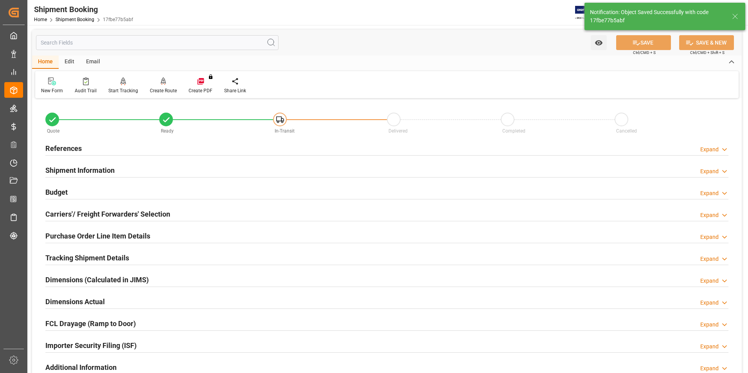
click at [54, 189] on h2 "Budget" at bounding box center [56, 192] width 22 height 11
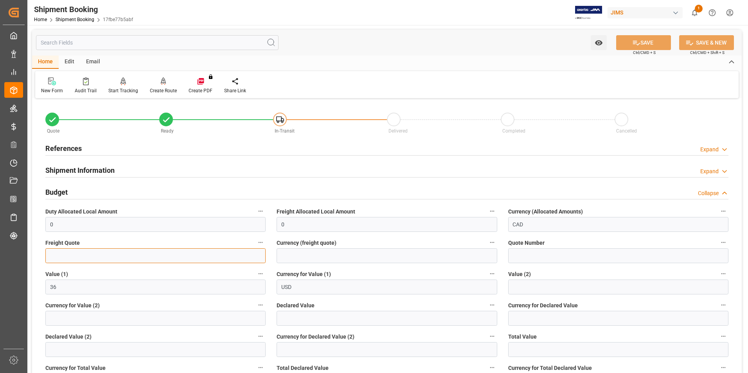
click at [77, 258] on input "text" at bounding box center [155, 255] width 220 height 15
type input "40"
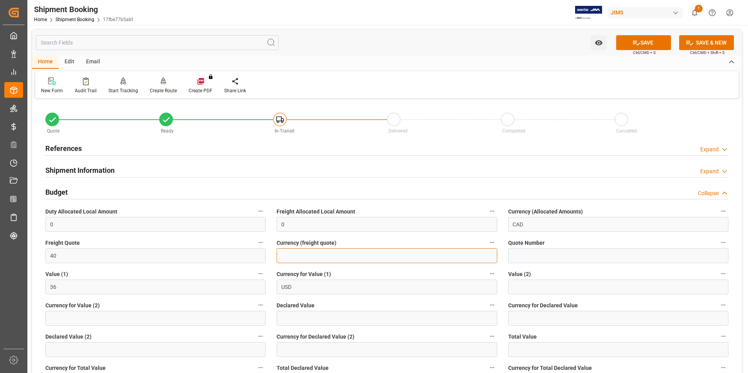
click at [284, 254] on input at bounding box center [387, 255] width 220 height 15
type input "cad"
click at [289, 320] on input "text" at bounding box center [387, 318] width 220 height 15
type input "36"
click at [529, 321] on input at bounding box center [618, 318] width 220 height 15
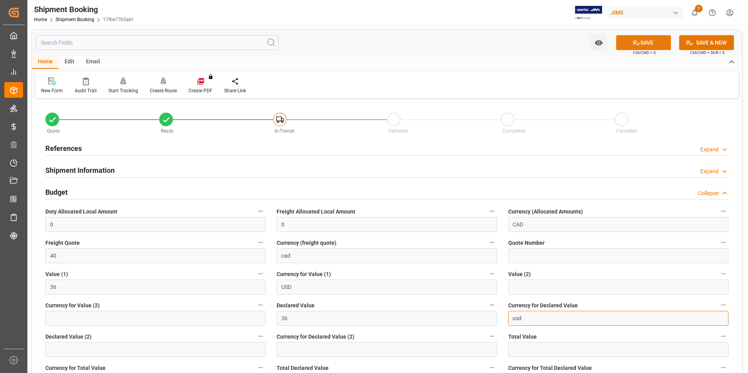
type input "usd"
click at [634, 36] on button "SAVE" at bounding box center [643, 42] width 55 height 15
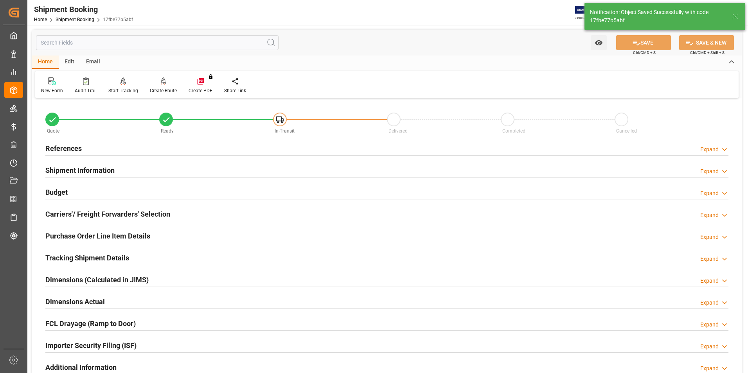
click at [54, 212] on h2 "Carriers'/ Freight Forwarders' Selection" at bounding box center [107, 214] width 125 height 11
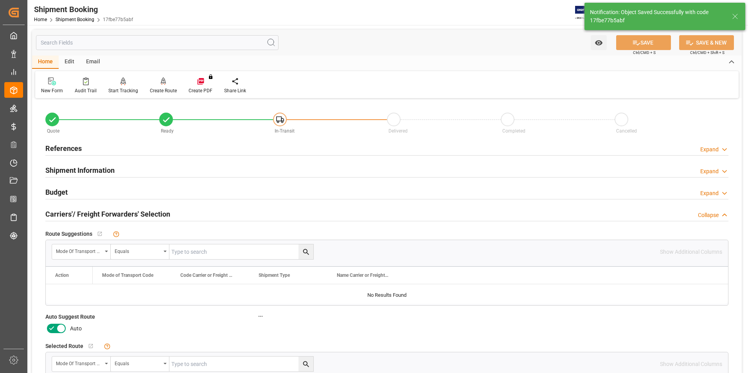
click at [51, 325] on icon at bounding box center [51, 328] width 9 height 9
click at [0, 0] on input "checkbox" at bounding box center [0, 0] width 0 height 0
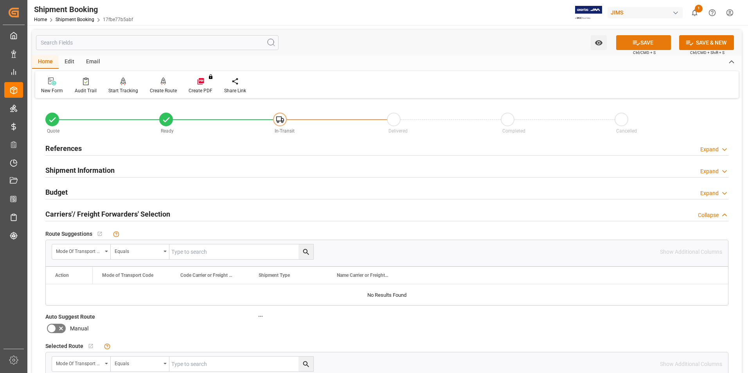
click at [645, 40] on button "SAVE" at bounding box center [643, 42] width 55 height 15
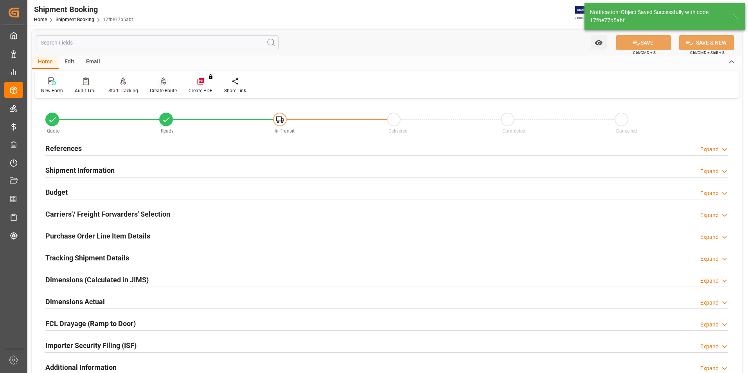
click at [169, 89] on div "Create Route" at bounding box center [163, 90] width 27 height 7
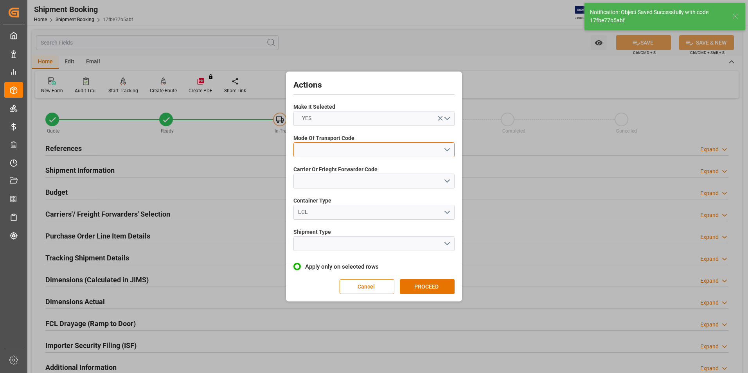
click at [347, 151] on button "open menu" at bounding box center [373, 149] width 161 height 15
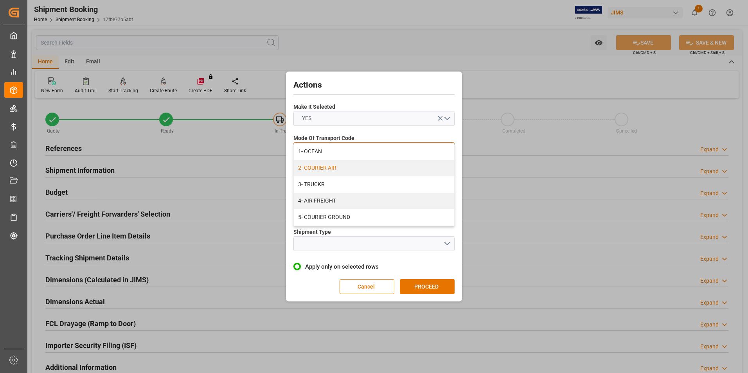
click at [347, 165] on div "2- COURIER AIR" at bounding box center [374, 168] width 160 height 16
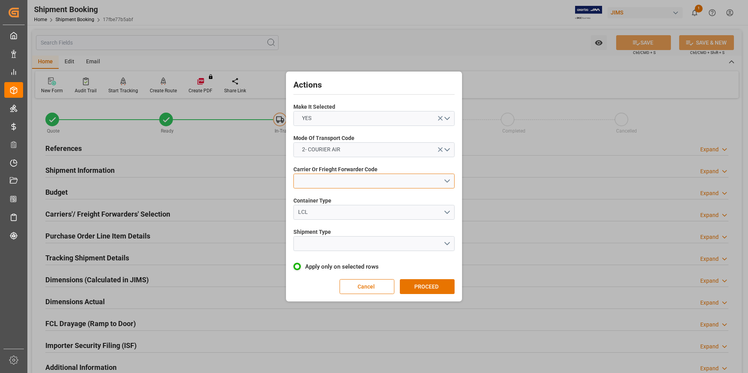
click at [351, 181] on button "open menu" at bounding box center [373, 181] width 161 height 15
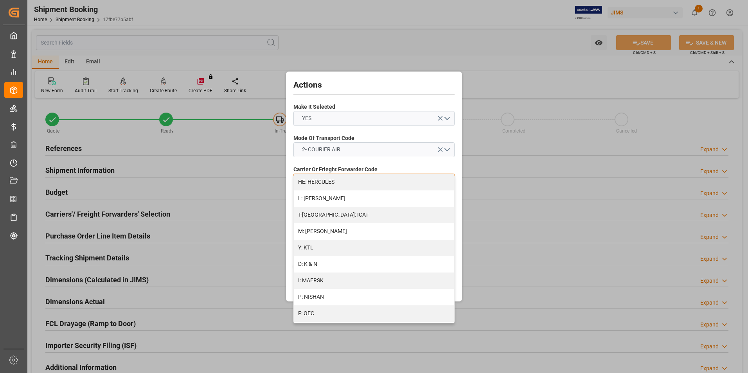
scroll to position [418, 0]
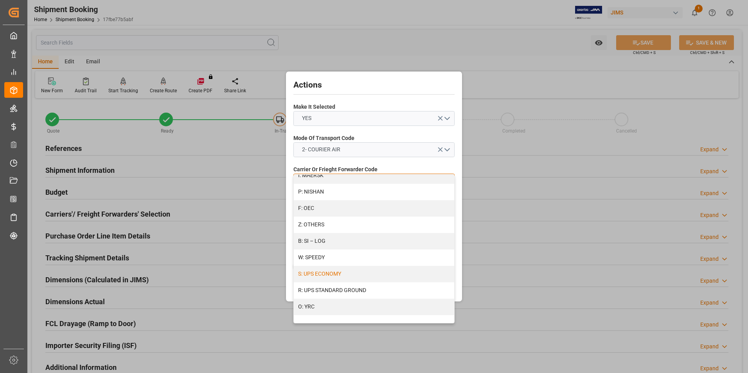
click at [351, 275] on div "S: UPS ECONOMY" at bounding box center [374, 274] width 160 height 16
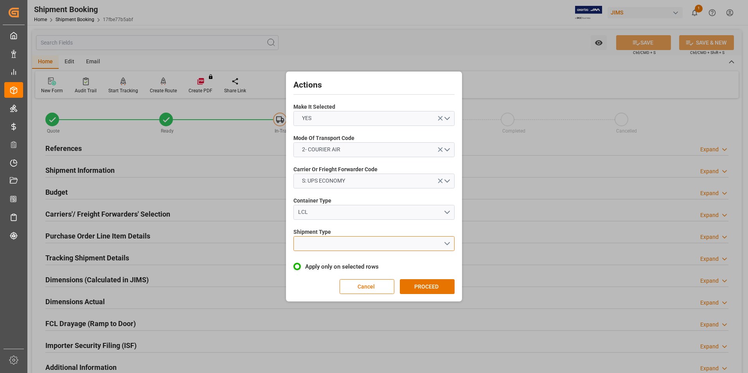
click at [335, 246] on button "open menu" at bounding box center [373, 243] width 161 height 15
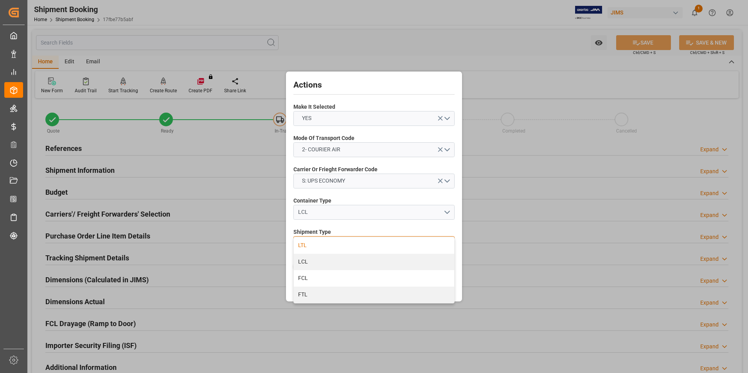
click at [335, 247] on div "LTL" at bounding box center [374, 245] width 160 height 16
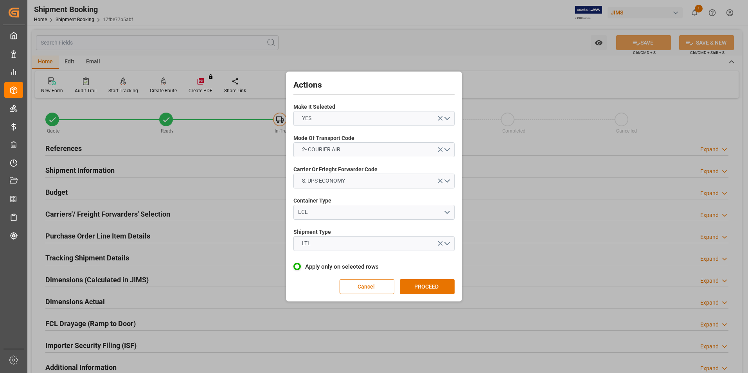
click at [416, 278] on div "Actions Make It Selected YES Mode Of Transport Code 2- COURIER AIR Carrier Or F…" at bounding box center [374, 187] width 172 height 226
click at [422, 284] on button "PROCEED" at bounding box center [427, 286] width 55 height 15
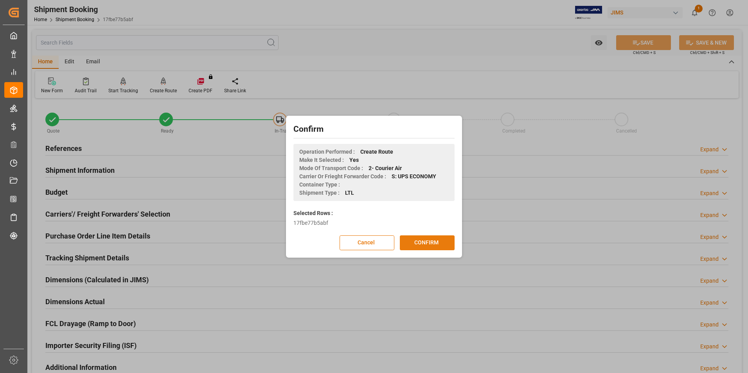
click at [421, 250] on button "CONFIRM" at bounding box center [427, 242] width 55 height 15
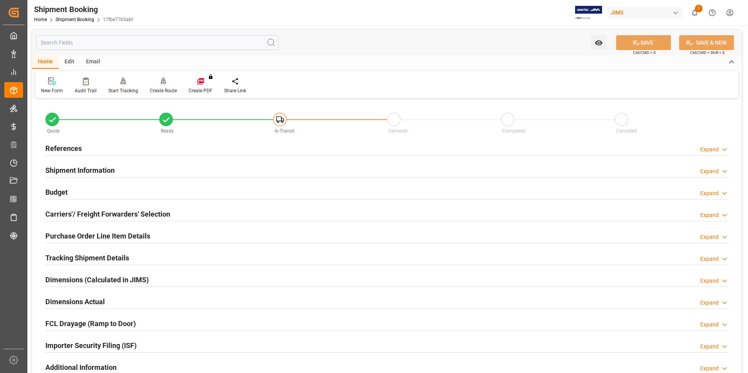
click at [72, 301] on h2 "Dimensions Actual" at bounding box center [74, 301] width 59 height 11
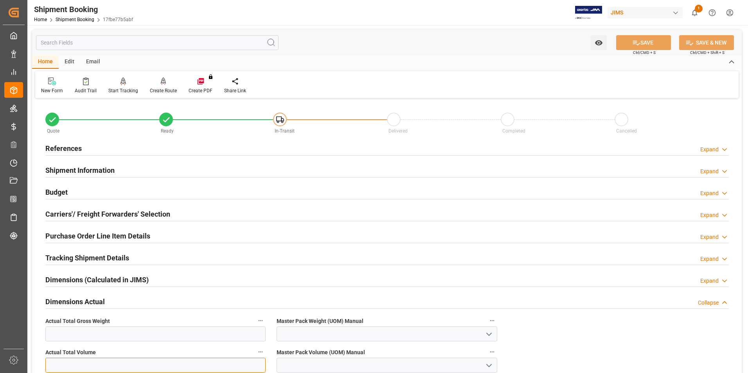
click at [68, 361] on input "text" at bounding box center [155, 365] width 220 height 15
type input "1"
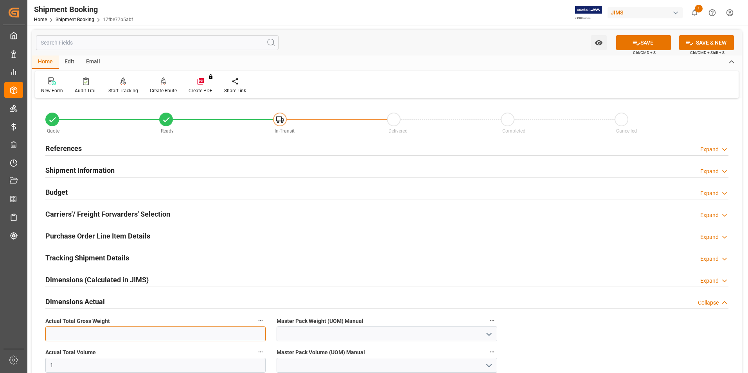
click at [75, 332] on input "text" at bounding box center [155, 334] width 220 height 15
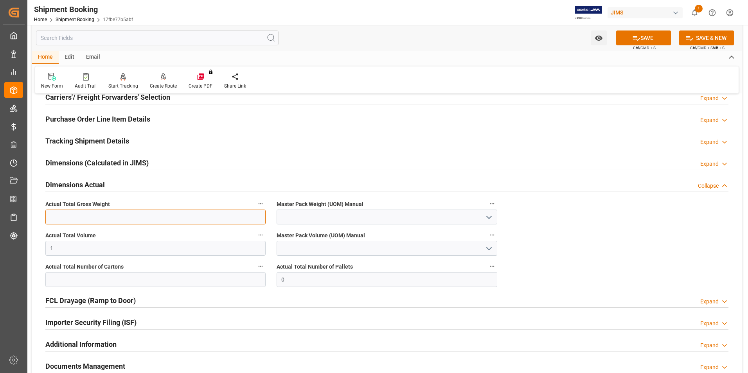
scroll to position [117, 0]
click at [54, 278] on input "text" at bounding box center [155, 279] width 220 height 15
type input "1"
drag, startPoint x: 57, startPoint y: 245, endPoint x: 43, endPoint y: 243, distance: 13.9
click at [43, 243] on div "Actual Total Volume 1" at bounding box center [155, 242] width 231 height 31
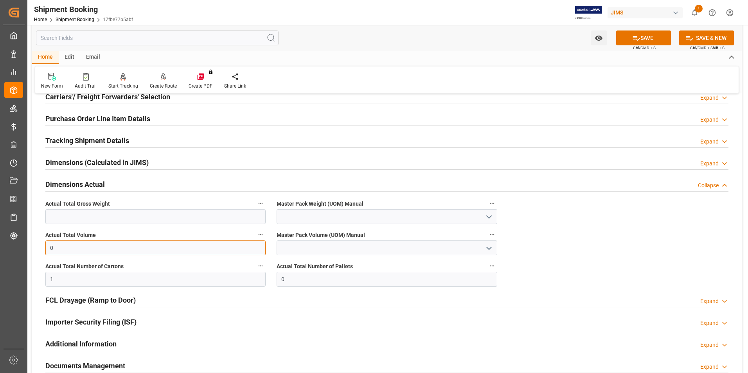
type input "0"
click at [60, 215] on input "text" at bounding box center [155, 216] width 220 height 15
type input "1.4"
click at [289, 219] on input at bounding box center [387, 216] width 220 height 15
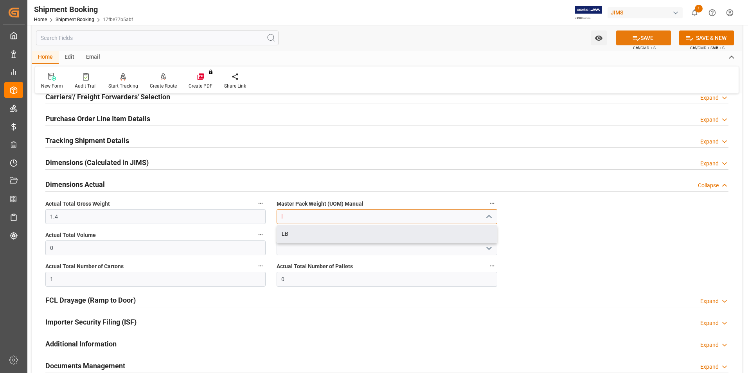
type input "l"
click at [638, 37] on icon at bounding box center [636, 38] width 8 height 8
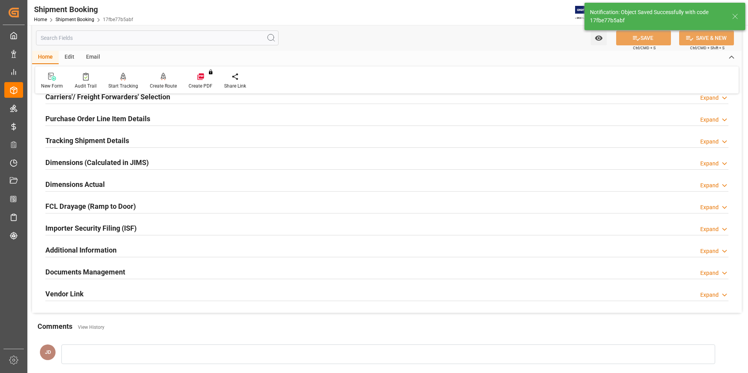
click at [65, 140] on h2 "Tracking Shipment Details" at bounding box center [87, 140] width 84 height 11
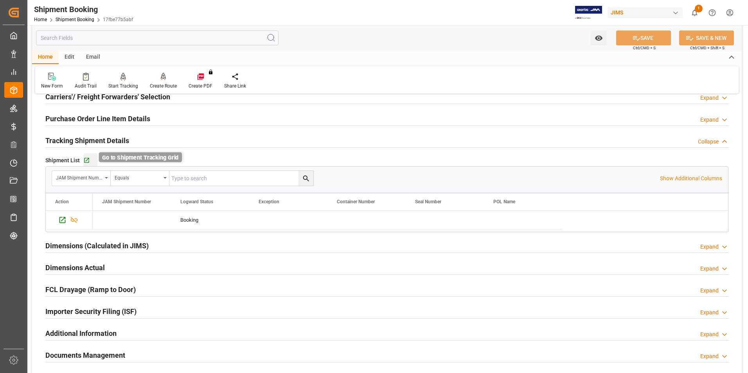
click at [87, 159] on icon "button" at bounding box center [86, 160] width 5 height 5
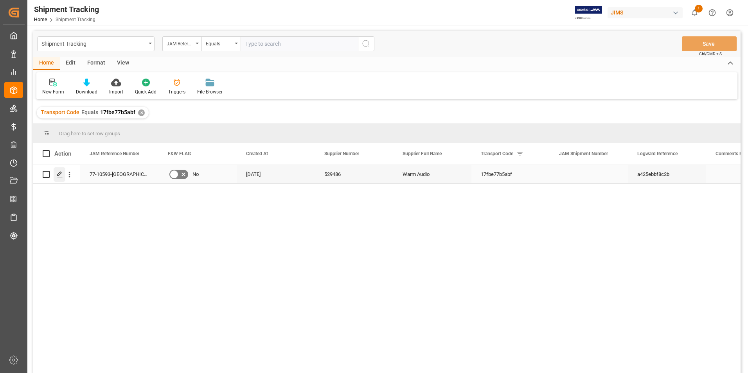
click at [59, 175] on icon "Press SPACE to select this row." at bounding box center [60, 174] width 6 height 6
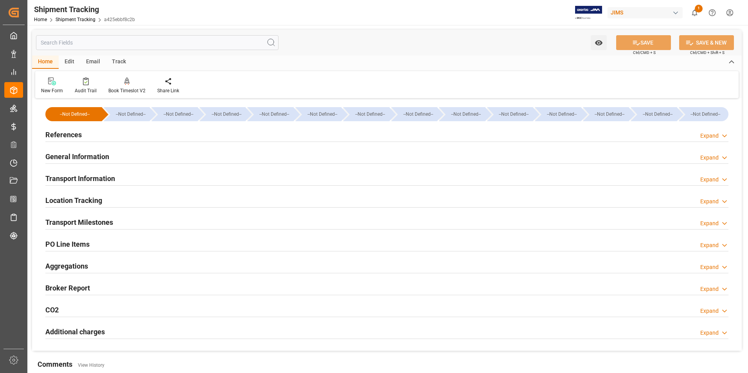
click at [70, 133] on h2 "References" at bounding box center [63, 134] width 36 height 11
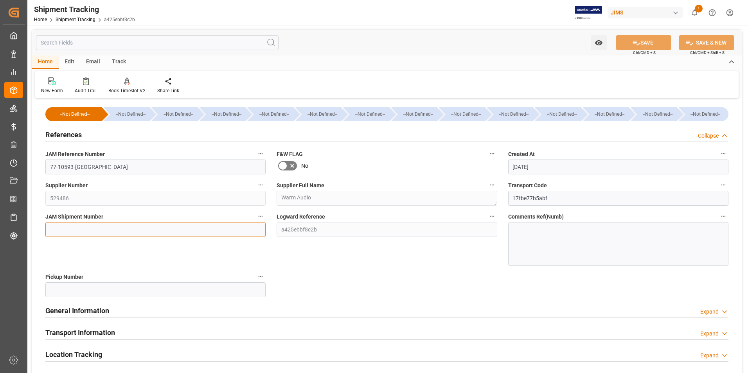
click at [95, 226] on input at bounding box center [155, 229] width 220 height 15
type input "72586"
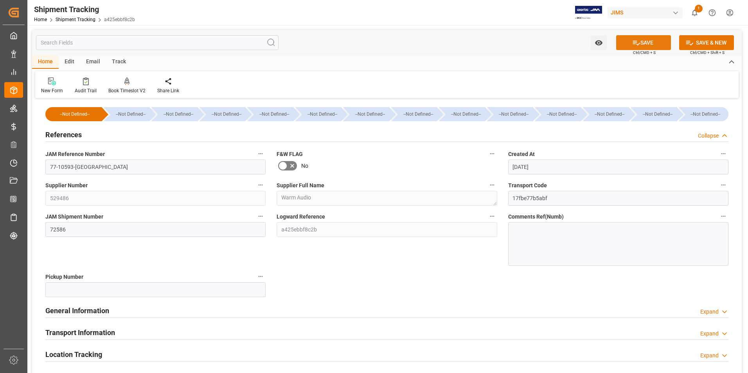
click at [650, 39] on button "SAVE" at bounding box center [643, 42] width 55 height 15
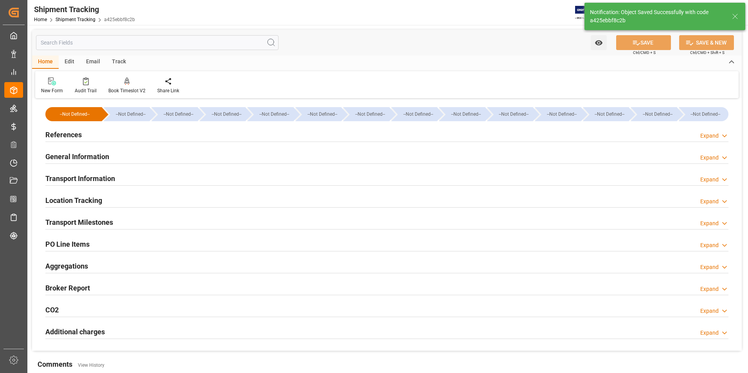
click at [73, 174] on h2 "Transport Information" at bounding box center [80, 178] width 70 height 11
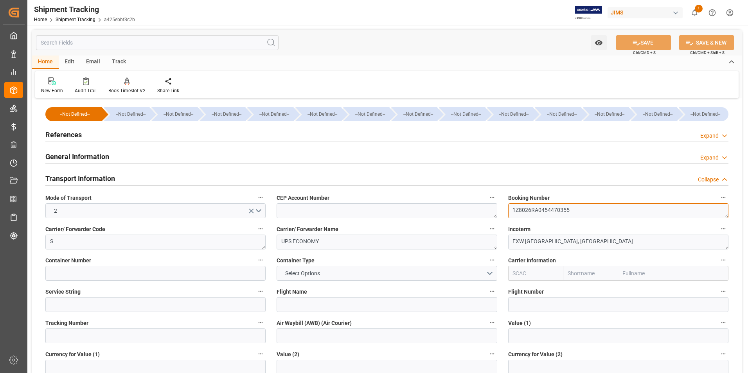
drag, startPoint x: 580, startPoint y: 211, endPoint x: 497, endPoint y: 214, distance: 83.0
click at [497, 214] on div "--Not Defined-- --Not Defined-- --Not Defined-- --Not Defined-- --Not Defined--…" at bounding box center [387, 367] width 710 height 532
click at [141, 338] on input at bounding box center [155, 336] width 220 height 15
paste input "1Z8026RA0454470355"
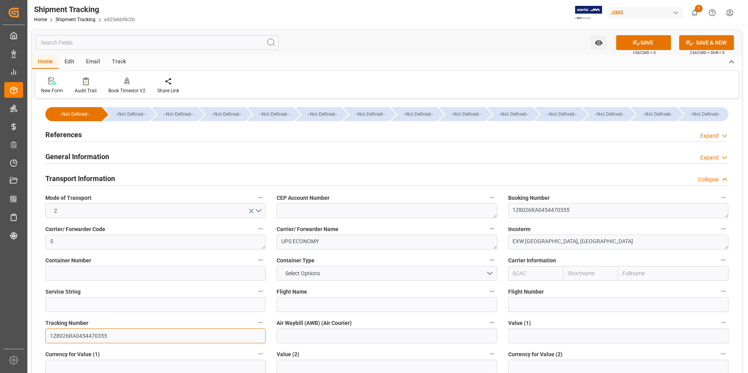
type input "1Z8026RA0454470355"
click at [291, 339] on input at bounding box center [387, 336] width 220 height 15
paste input "1Z8026RA0454470355"
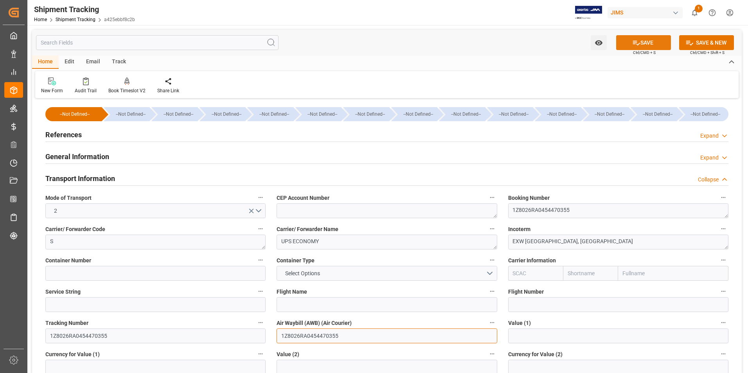
type input "1Z8026RA0454470355"
click at [652, 41] on button "SAVE" at bounding box center [643, 42] width 55 height 15
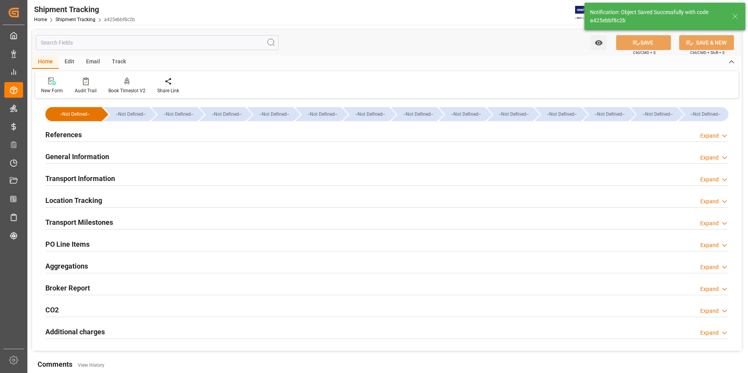
click at [83, 220] on h2 "Transport Milestones" at bounding box center [79, 222] width 68 height 11
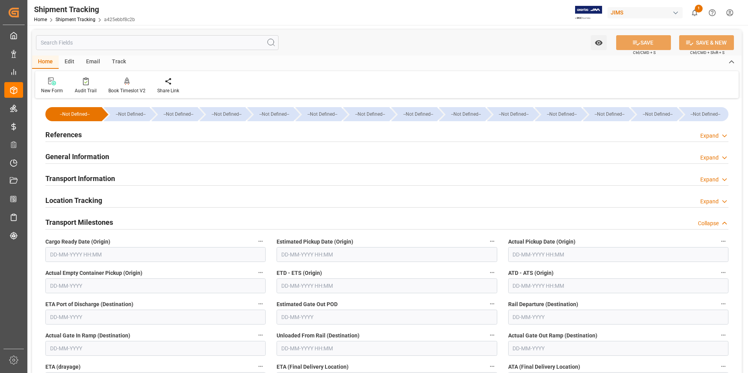
click at [519, 253] on input "text" at bounding box center [618, 254] width 220 height 15
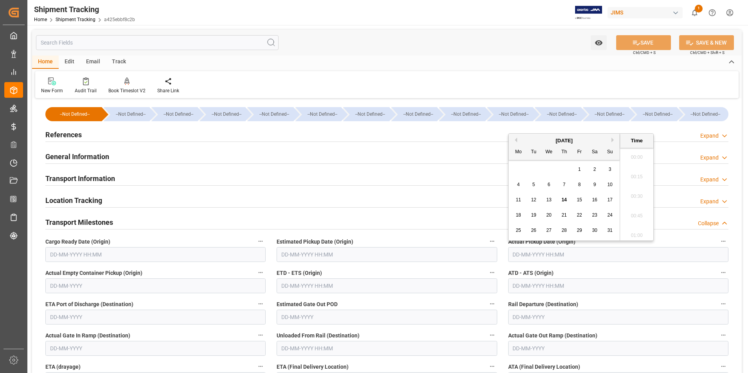
scroll to position [1000, 0]
click at [564, 201] on span "14" at bounding box center [563, 199] width 5 height 5
click at [549, 199] on span "13" at bounding box center [548, 199] width 5 height 5
type input "13-08-2025 00:00"
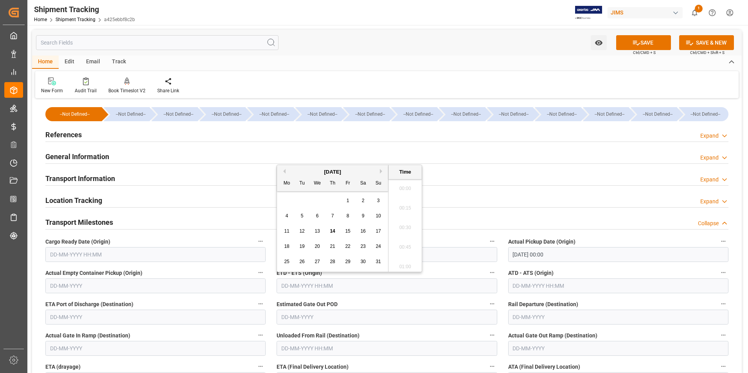
click at [302, 286] on input "text" at bounding box center [387, 285] width 220 height 15
click at [282, 201] on div "28 29 30 31 1 2 3" at bounding box center [332, 200] width 107 height 15
click at [350, 233] on div "15" at bounding box center [348, 231] width 10 height 9
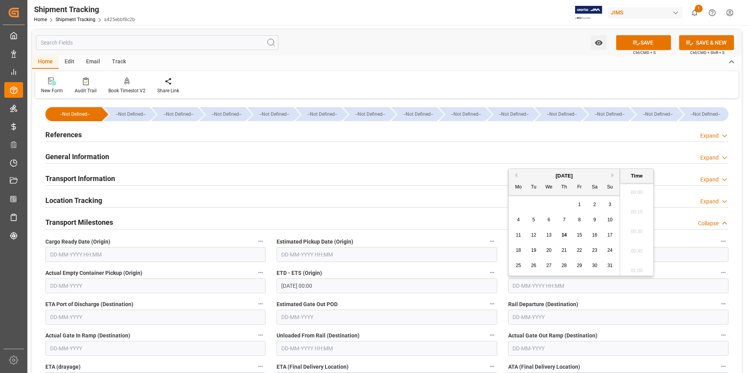
click at [522, 286] on input "text" at bounding box center [618, 285] width 220 height 15
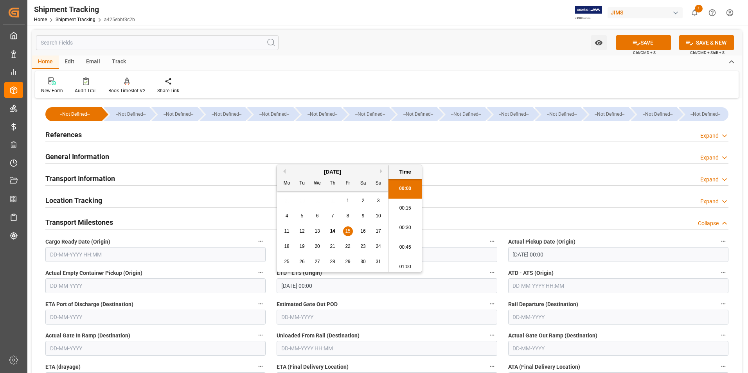
drag, startPoint x: 347, startPoint y: 288, endPoint x: 265, endPoint y: 284, distance: 81.8
click at [265, 284] on div "--Not Defined-- --Not Defined-- --Not Defined-- --Not Defined-- --Not Defined--…" at bounding box center [387, 367] width 710 height 532
click at [318, 232] on span "13" at bounding box center [316, 230] width 5 height 5
type input "13-08-2025 00:00"
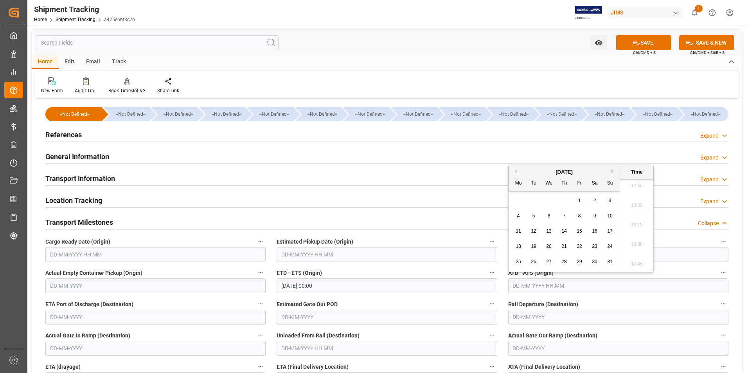
drag, startPoint x: 590, startPoint y: 286, endPoint x: 508, endPoint y: 283, distance: 81.4
click at [508, 283] on input "text" at bounding box center [618, 285] width 220 height 15
click at [518, 201] on div "28 29 30 31 1 2 3" at bounding box center [564, 200] width 107 height 15
click at [550, 231] on span "13" at bounding box center [548, 230] width 5 height 5
type input "13-08-2025 00:00"
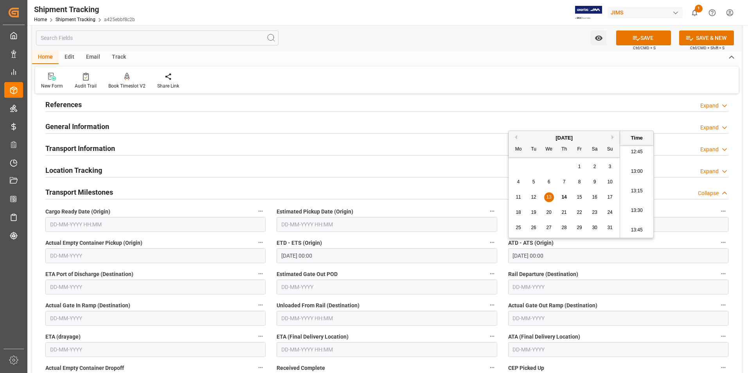
scroll to position [78, 0]
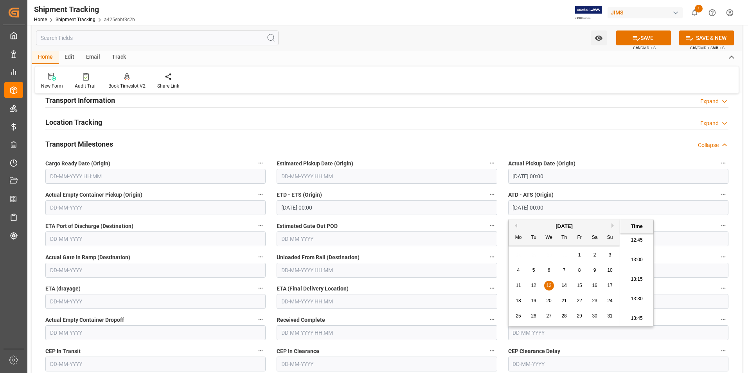
click at [294, 302] on input "text" at bounding box center [387, 301] width 220 height 15
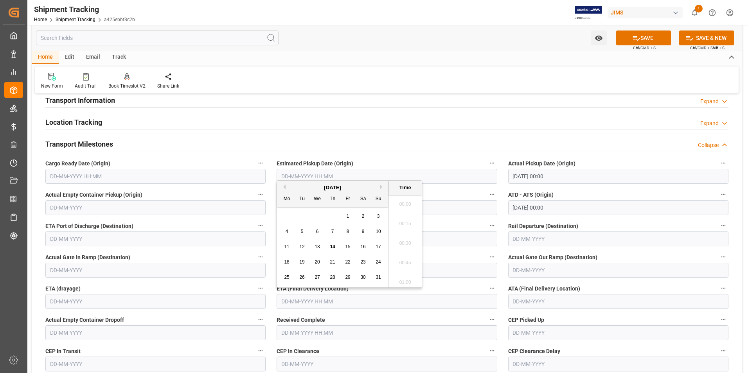
scroll to position [1000, 0]
click at [286, 221] on div "28 29 30 31 1 2 3" at bounding box center [332, 216] width 107 height 15
click at [350, 248] on span "15" at bounding box center [347, 246] width 5 height 5
type input "15-08-2025 00:00"
click at [638, 40] on icon at bounding box center [636, 38] width 8 height 8
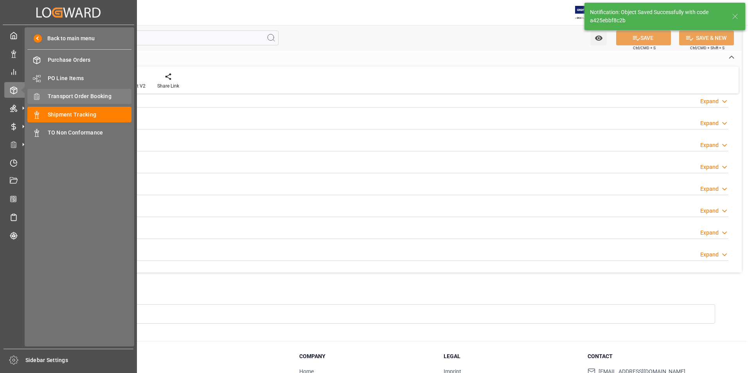
click at [77, 96] on span "Transport Order Booking" at bounding box center [90, 96] width 84 height 8
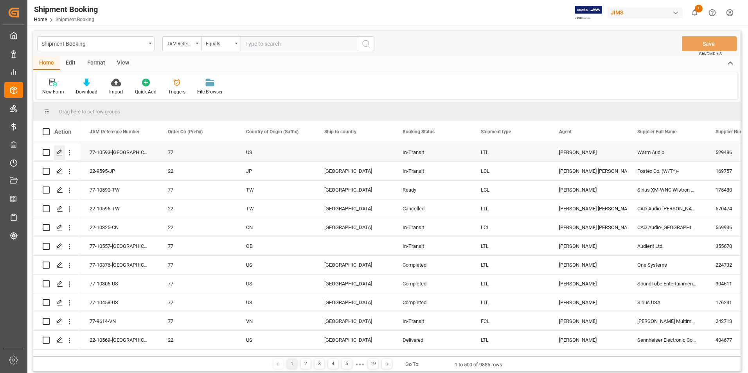
click at [57, 151] on icon "Press SPACE to select this row." at bounding box center [60, 152] width 6 height 6
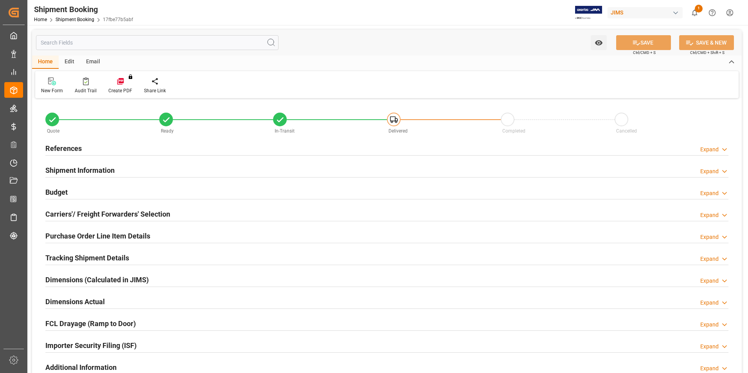
type input "2"
click at [90, 237] on h2 "Purchase Order Line Item Details" at bounding box center [97, 236] width 105 height 11
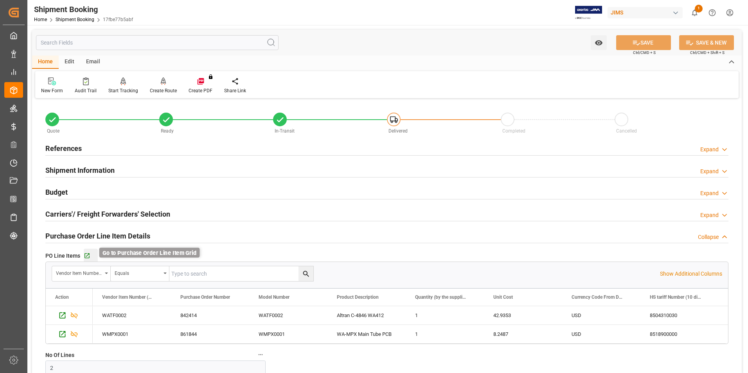
click at [85, 256] on icon "button" at bounding box center [87, 256] width 7 height 7
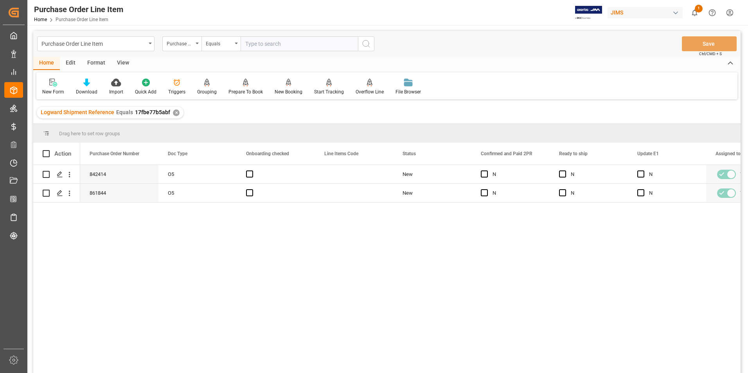
click at [122, 61] on div "View" at bounding box center [123, 63] width 24 height 13
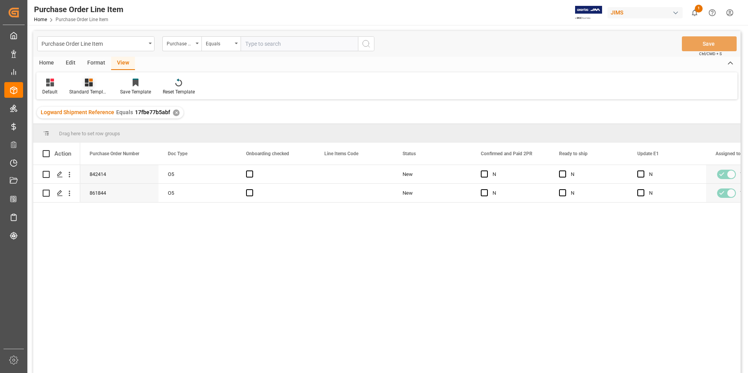
click at [97, 92] on div "Standard Templates" at bounding box center [88, 91] width 39 height 7
click at [107, 189] on div "Buyer Discrepancy" at bounding box center [109, 191] width 68 height 8
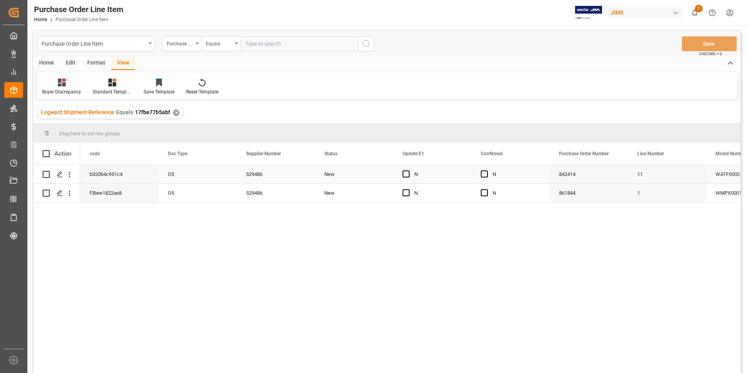
click at [216, 177] on div "O5" at bounding box center [197, 174] width 78 height 18
click at [482, 175] on span "Press SPACE to select this row." at bounding box center [484, 174] width 7 height 7
click at [487, 171] on input "Press SPACE to select this row." at bounding box center [487, 171] width 0 height 0
click at [484, 192] on span "Press SPACE to select this row." at bounding box center [484, 192] width 7 height 7
click at [487, 189] on input "Press SPACE to select this row." at bounding box center [487, 189] width 0 height 0
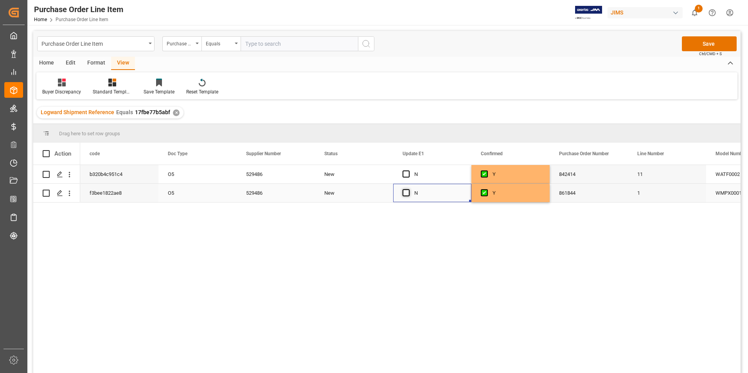
click at [406, 194] on span "Press SPACE to select this row." at bounding box center [405, 192] width 7 height 7
click at [408, 189] on input "Press SPACE to select this row." at bounding box center [408, 189] width 0 height 0
click at [406, 172] on span "Press SPACE to select this row." at bounding box center [405, 174] width 7 height 7
click at [408, 171] on input "Press SPACE to select this row." at bounding box center [408, 171] width 0 height 0
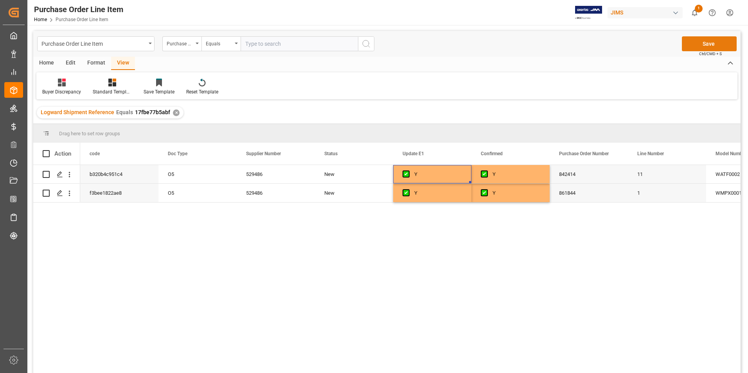
click at [720, 46] on button "Save" at bounding box center [709, 43] width 55 height 15
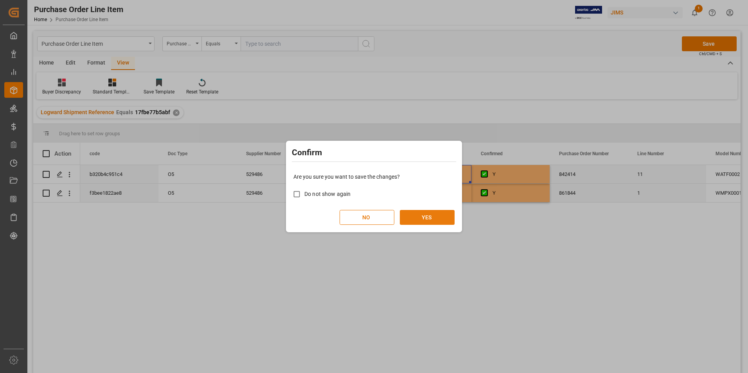
click at [429, 217] on button "YES" at bounding box center [427, 217] width 55 height 15
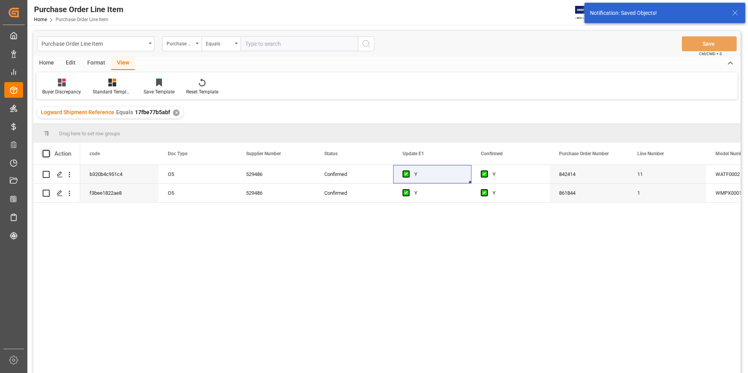
click at [46, 151] on span at bounding box center [46, 153] width 7 height 7
click at [49, 150] on input "checkbox" at bounding box center [49, 150] width 0 height 0
checkbox input "true"
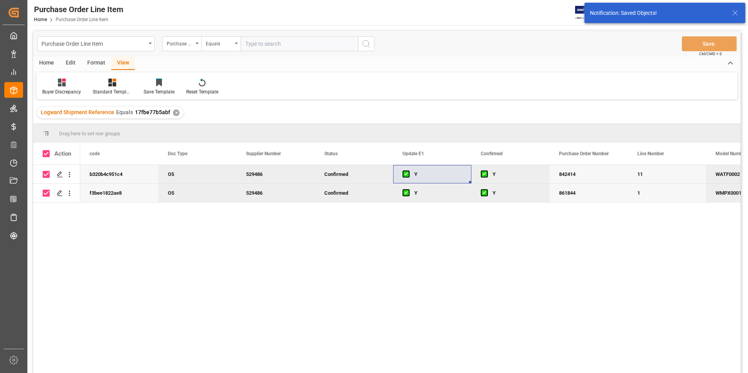
click at [45, 64] on div "Home" at bounding box center [46, 63] width 27 height 13
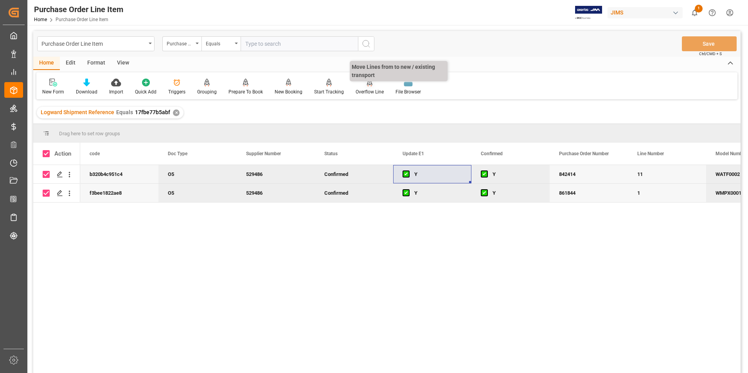
click at [374, 92] on div "Overflow Line" at bounding box center [370, 91] width 28 height 7
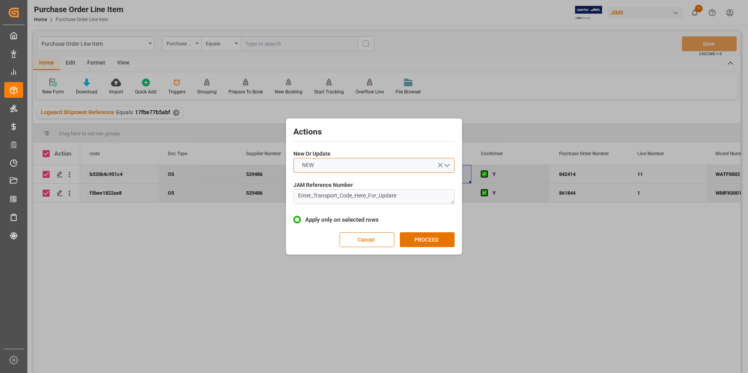
click at [359, 161] on button "NEW" at bounding box center [373, 165] width 161 height 15
click at [355, 178] on div "UPDATE" at bounding box center [374, 184] width 160 height 16
drag, startPoint x: 397, startPoint y: 193, endPoint x: 270, endPoint y: 200, distance: 127.7
click at [270, 200] on div "Actions New Or Update UPDATE JAM Reference Number Enter_Transport_Code_Here_For…" at bounding box center [374, 186] width 748 height 373
type textarea "77-10593-[GEOGRAPHIC_DATA]"
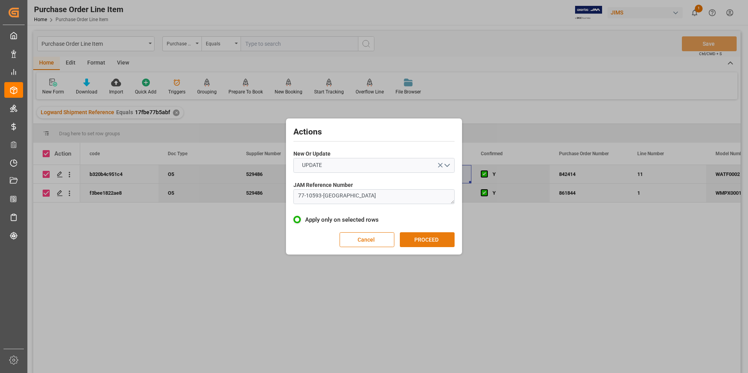
click at [419, 239] on button "PROCEED" at bounding box center [427, 239] width 55 height 15
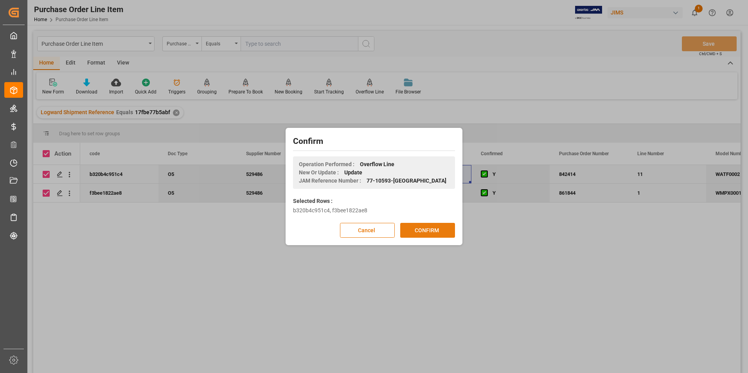
click at [420, 229] on button "CONFIRM" at bounding box center [427, 230] width 55 height 15
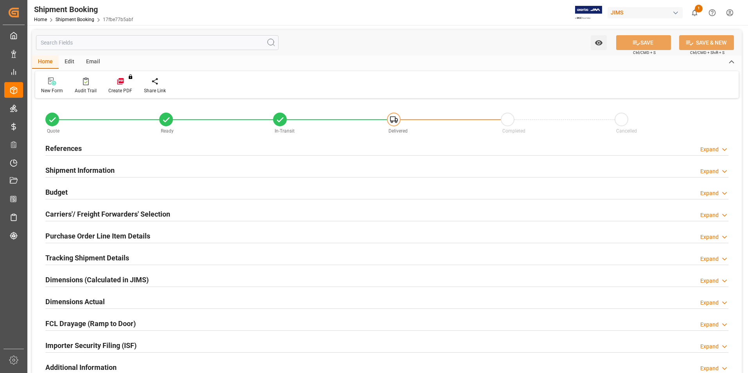
type input "2"
click at [68, 233] on h2 "Purchase Order Line Item Details" at bounding box center [97, 236] width 105 height 11
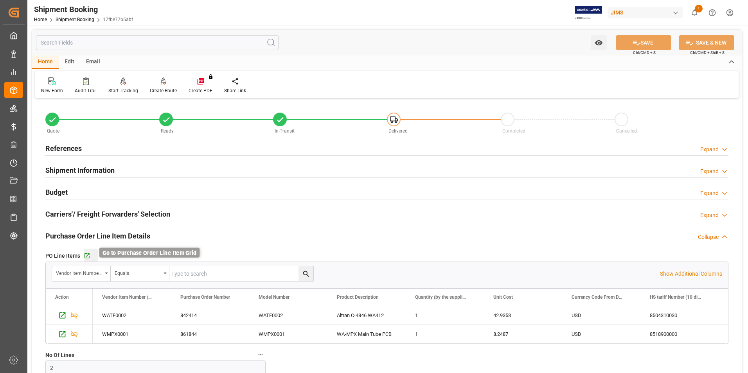
click at [86, 257] on icon "button" at bounding box center [87, 256] width 7 height 7
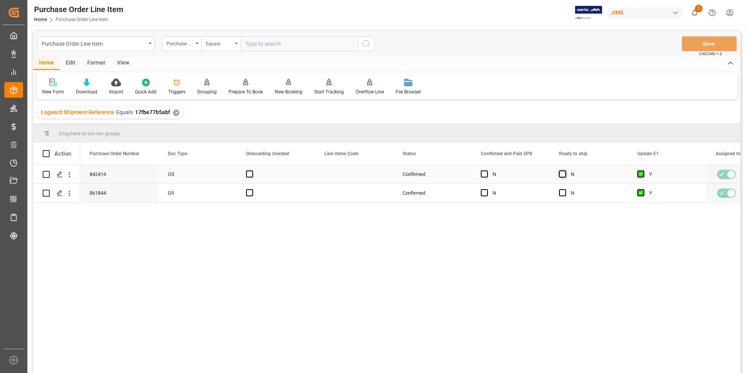
click at [561, 174] on span "Press SPACE to select this row." at bounding box center [562, 174] width 7 height 7
click at [565, 171] on input "Press SPACE to select this row." at bounding box center [565, 171] width 0 height 0
click at [565, 192] on span "Press SPACE to select this row." at bounding box center [562, 192] width 7 height 7
click at [565, 189] on input "Press SPACE to select this row." at bounding box center [565, 189] width 0 height 0
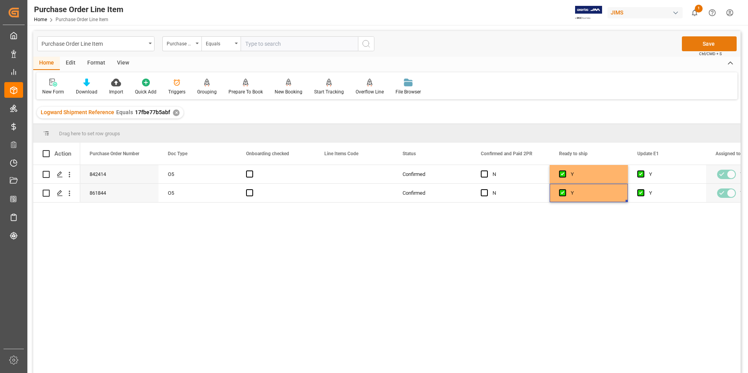
click at [711, 46] on button "Save" at bounding box center [709, 43] width 55 height 15
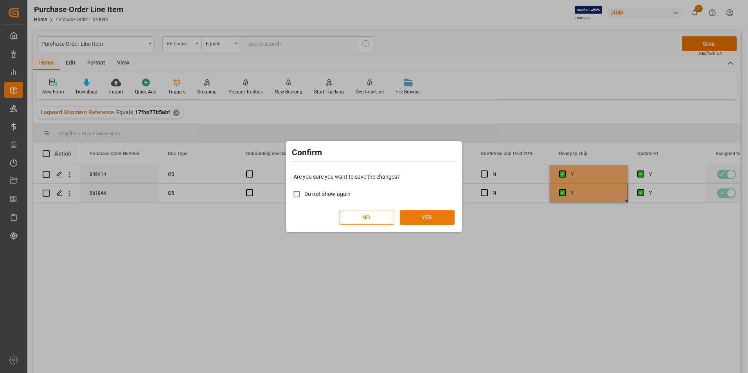
click at [430, 214] on button "YES" at bounding box center [427, 217] width 55 height 15
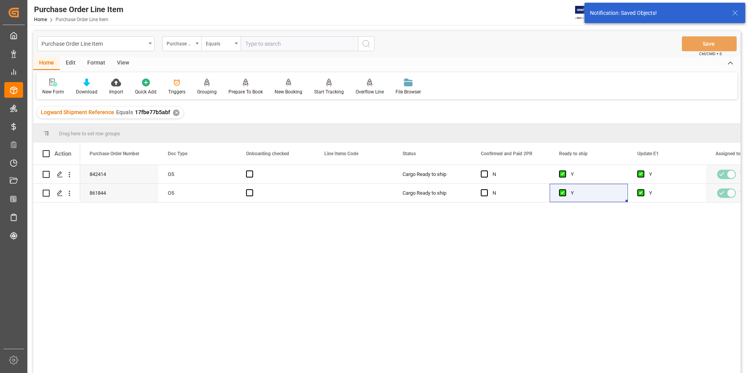
click at [122, 62] on div "View" at bounding box center [123, 63] width 24 height 13
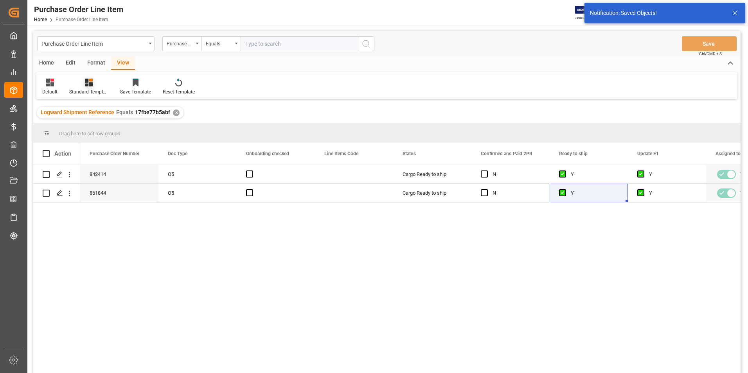
click at [99, 92] on div "Standard Templates" at bounding box center [88, 91] width 39 height 7
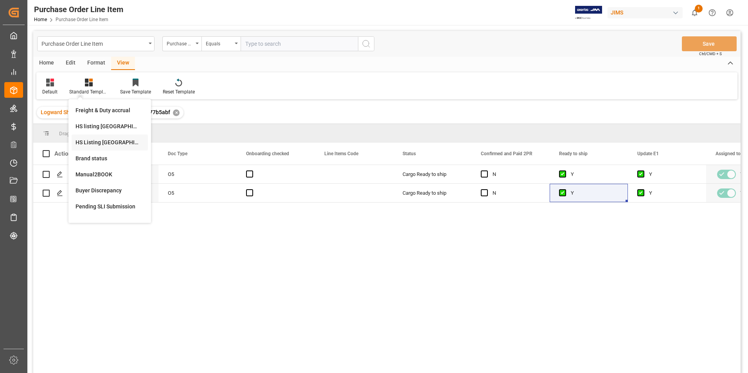
click at [102, 144] on div "HS Listing CANADA" at bounding box center [109, 142] width 68 height 8
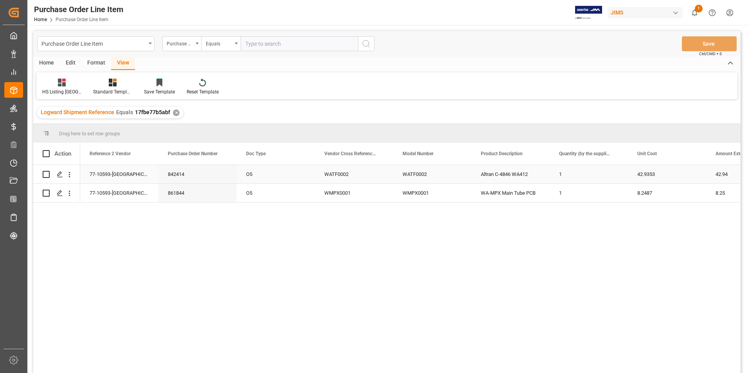
click at [119, 172] on div "77-10593-[GEOGRAPHIC_DATA]" at bounding box center [119, 174] width 78 height 18
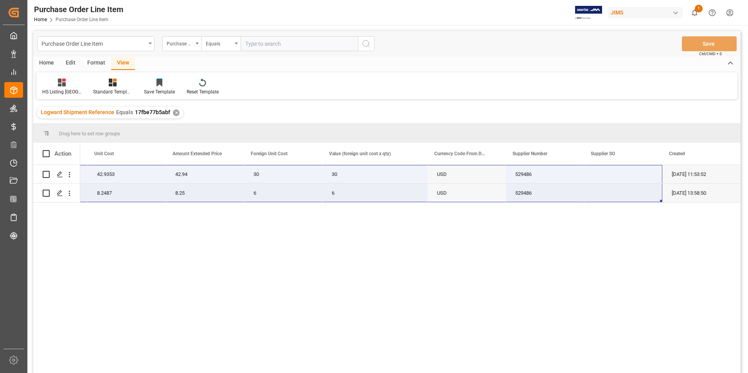
drag, startPoint x: 115, startPoint y: 171, endPoint x: 634, endPoint y: 190, distance: 518.6
click at [634, 190] on div "77-10593-US Altran C-4846 WA412 1 42.9353 42.94 30 30 USD 529486 14-08-2025 11:…" at bounding box center [140, 184] width 1200 height 38
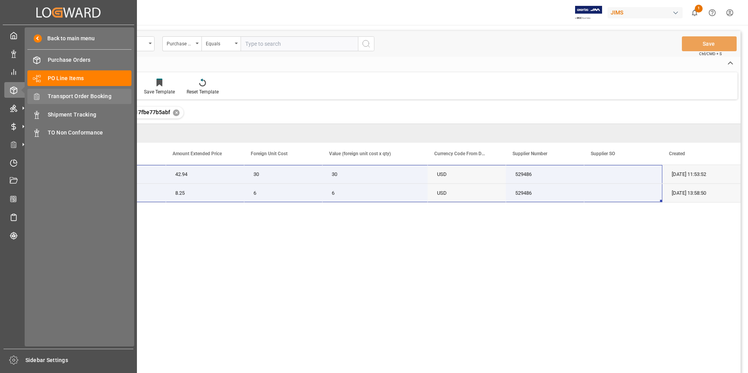
click at [75, 93] on span "Transport Order Booking" at bounding box center [90, 96] width 84 height 8
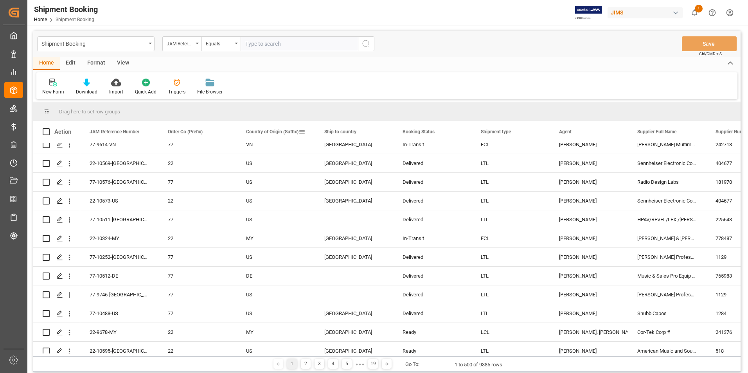
scroll to position [196, 0]
click at [263, 46] on input "text" at bounding box center [299, 43] width 117 height 15
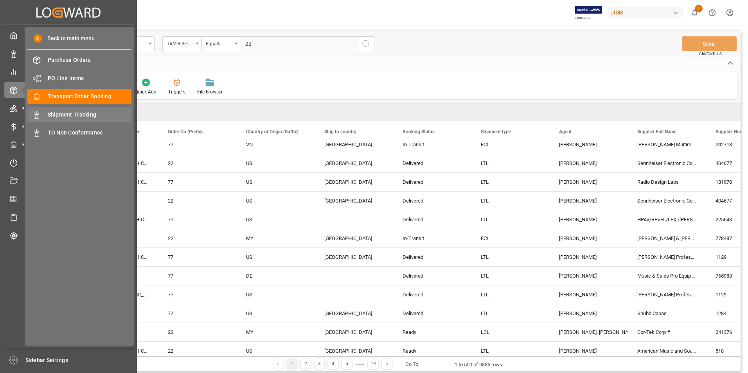
type input "22-"
drag, startPoint x: 65, startPoint y: 113, endPoint x: 117, endPoint y: 116, distance: 52.5
click at [65, 113] on span "Shipment Tracking" at bounding box center [90, 115] width 84 height 8
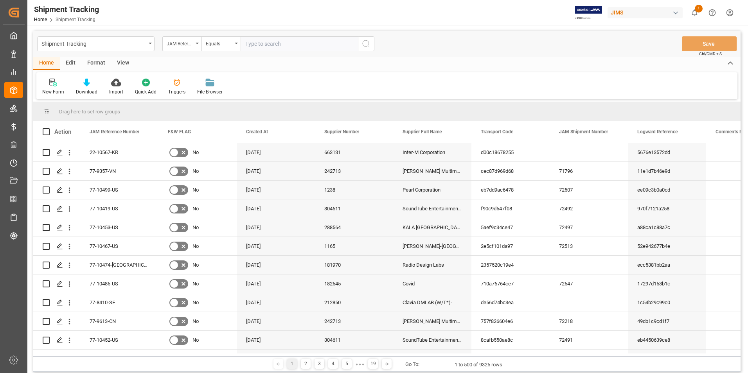
click at [261, 45] on input "text" at bounding box center [299, 43] width 117 height 15
type input "22-9072-[GEOGRAPHIC_DATA]"
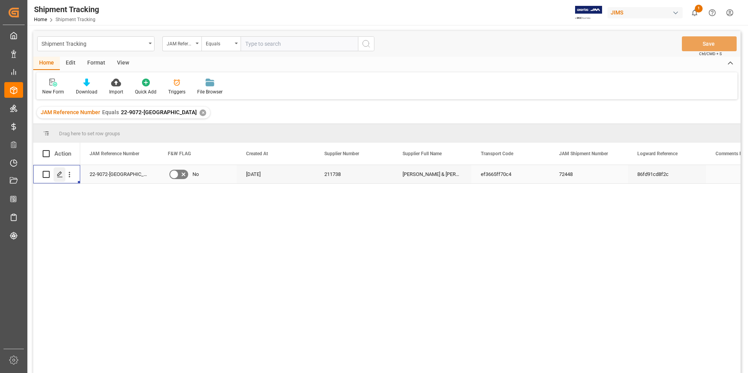
click at [59, 173] on polygon "Press SPACE to select this row." at bounding box center [59, 174] width 4 height 4
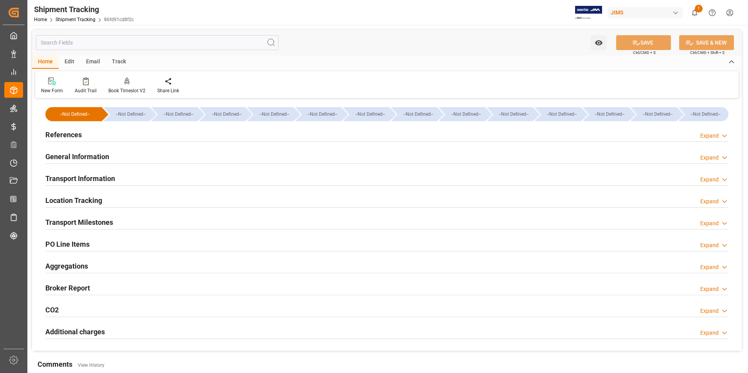
type input "14-05-2025"
type input "04-08-2025 19:28"
click at [66, 135] on h2 "References" at bounding box center [63, 134] width 36 height 11
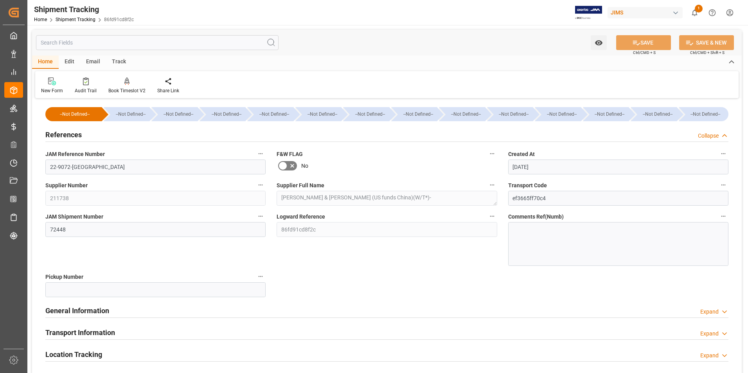
click at [73, 313] on h2 "General Information" at bounding box center [77, 310] width 64 height 11
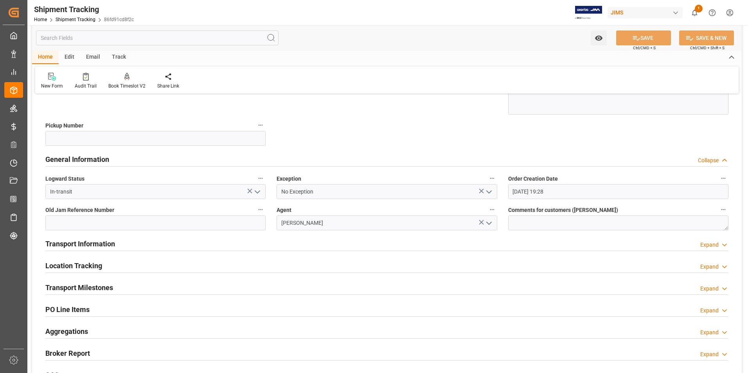
scroll to position [156, 0]
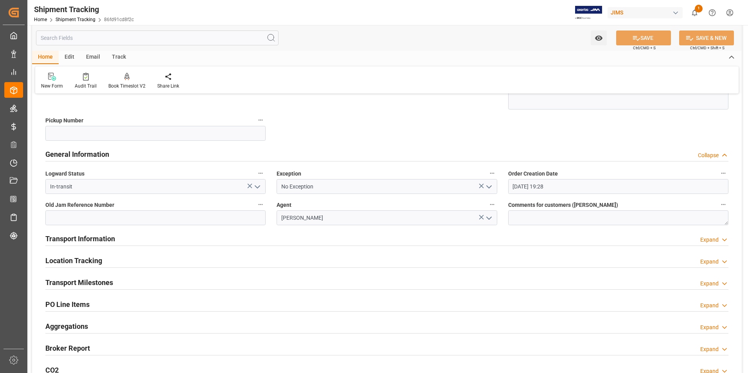
click at [253, 185] on icon "open menu" at bounding box center [257, 186] width 9 height 9
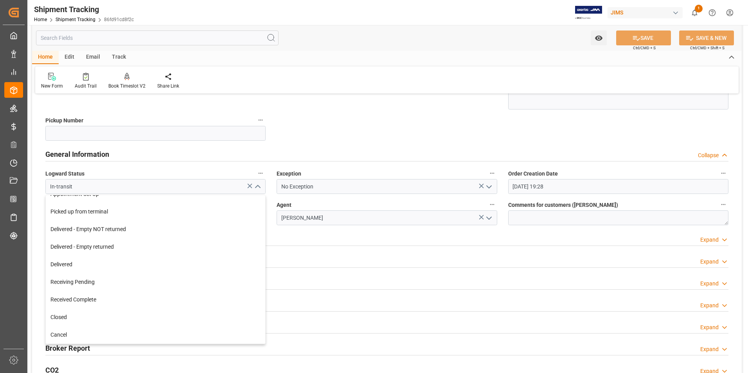
scroll to position [196, 0]
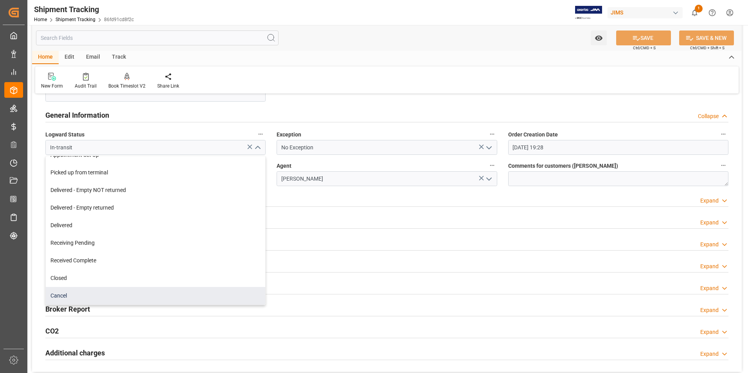
click at [117, 294] on div "Cancel" at bounding box center [155, 296] width 219 height 18
type input "Cancel"
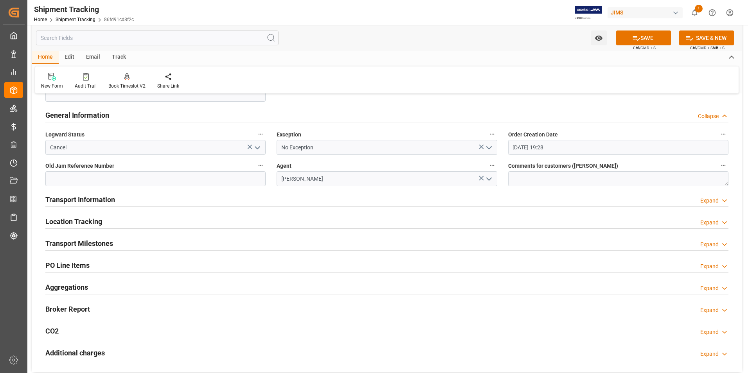
click at [489, 147] on icon "open menu" at bounding box center [488, 147] width 9 height 9
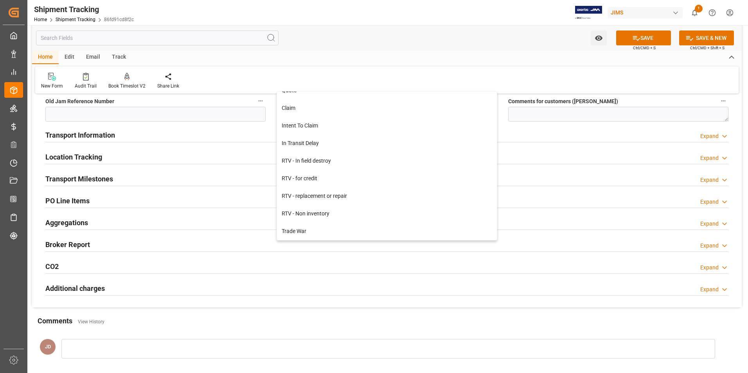
scroll to position [274, 0]
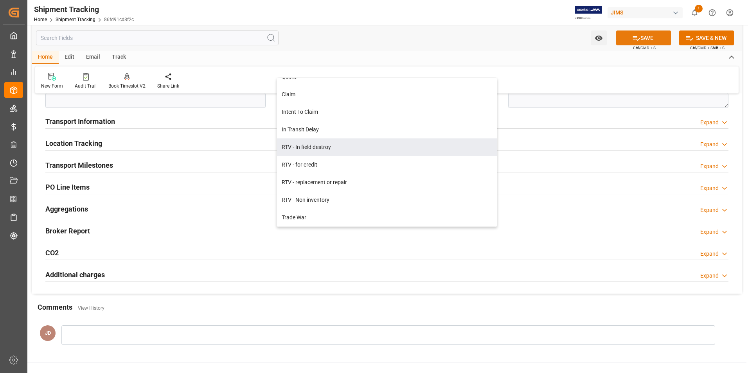
click at [644, 35] on button "SAVE" at bounding box center [643, 38] width 55 height 15
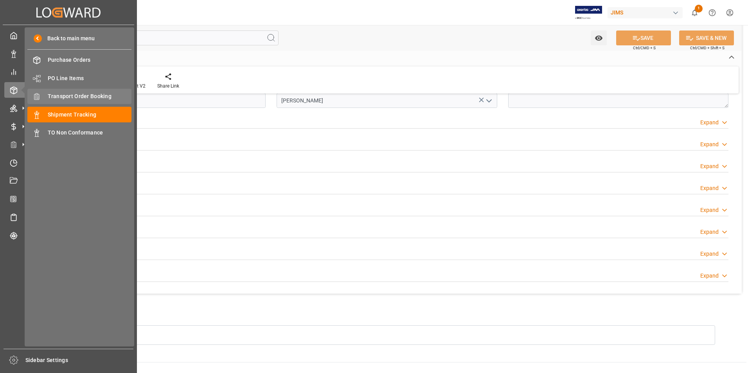
click at [81, 93] on span "Transport Order Booking" at bounding box center [90, 96] width 84 height 8
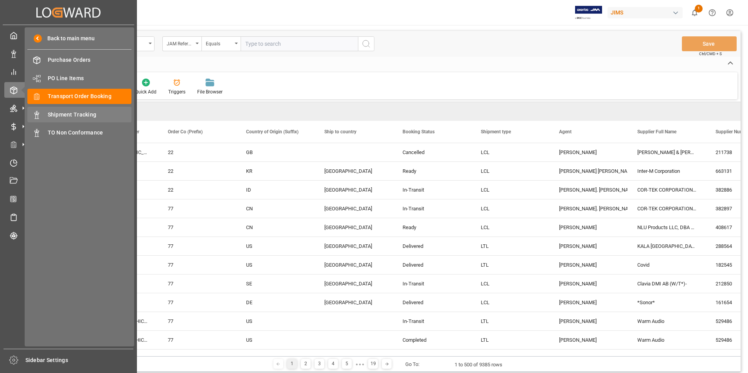
click at [82, 115] on span "Shipment Tracking" at bounding box center [90, 115] width 84 height 8
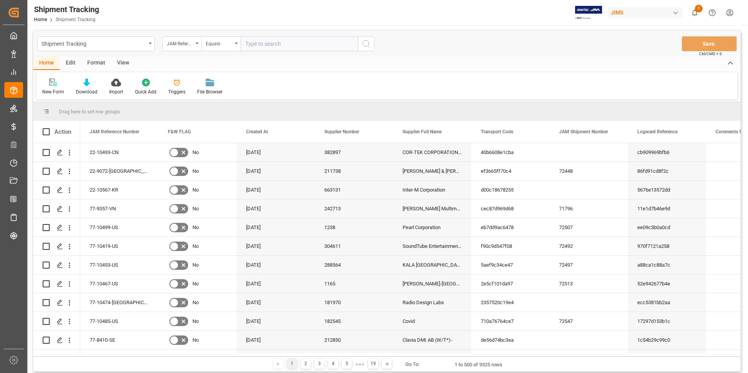
click at [272, 42] on input "text" at bounding box center [299, 43] width 117 height 15
type input "22-9071-[GEOGRAPHIC_DATA]"
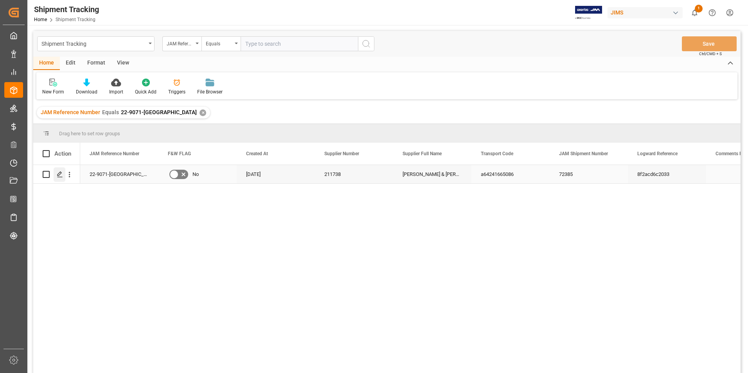
click at [60, 175] on icon "Press SPACE to select this row." at bounding box center [60, 174] width 6 height 6
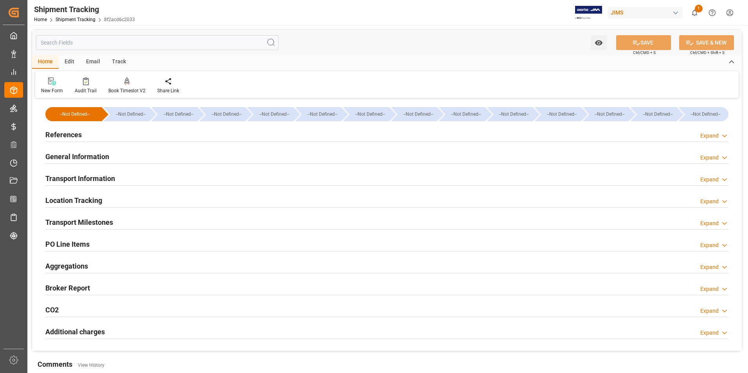
click at [61, 152] on h2 "General Information" at bounding box center [77, 156] width 64 height 11
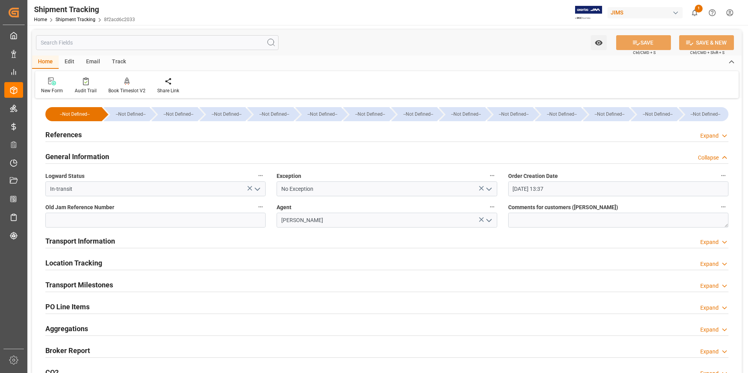
click at [257, 190] on icon "open menu" at bounding box center [257, 189] width 9 height 9
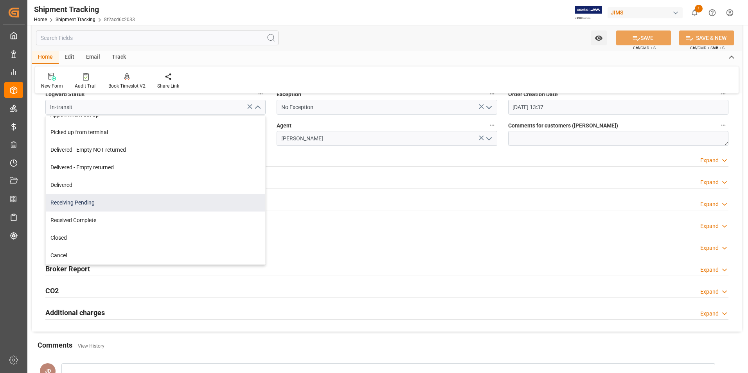
scroll to position [117, 0]
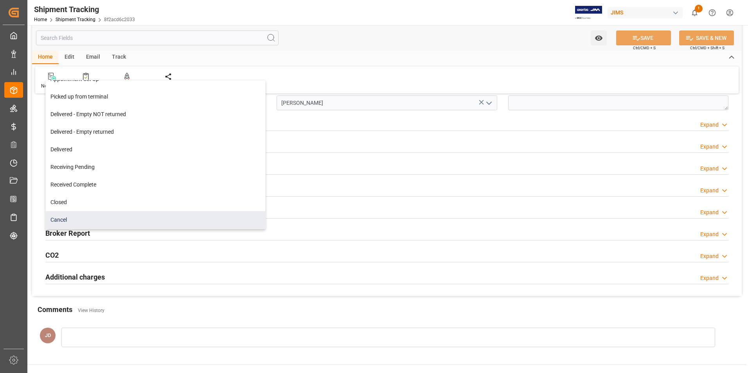
click at [110, 220] on div "Cancel" at bounding box center [155, 220] width 219 height 18
type input "Cancel"
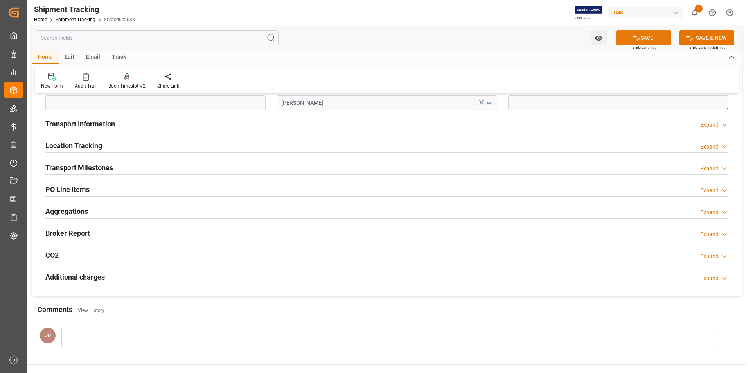
click at [646, 39] on button "SAVE" at bounding box center [643, 38] width 55 height 15
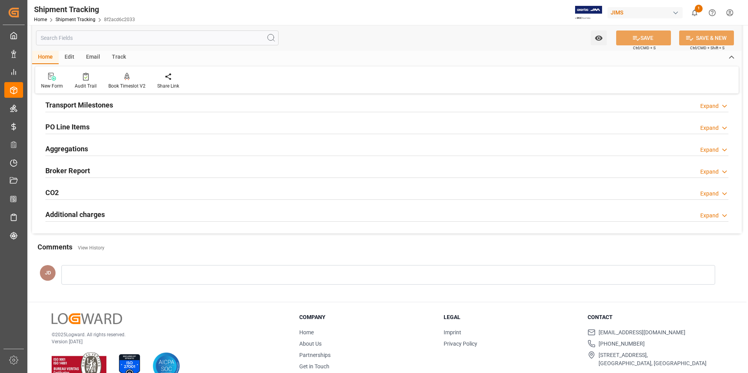
click at [82, 271] on div at bounding box center [388, 275] width 654 height 20
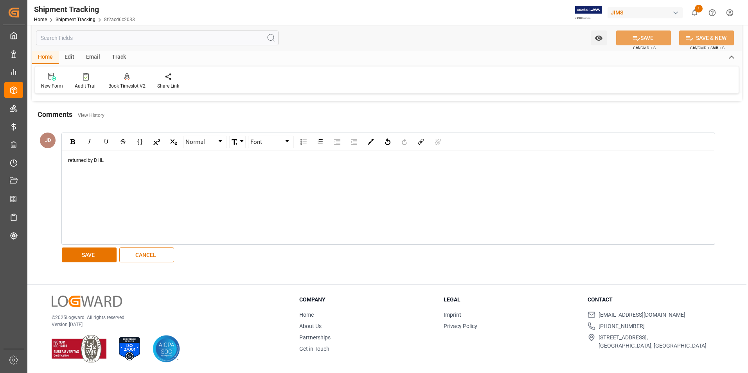
scroll to position [250, 0]
drag, startPoint x: 110, startPoint y: 159, endPoint x: 69, endPoint y: 160, distance: 41.5
click at [69, 160] on div "returned by DHL" at bounding box center [388, 160] width 641 height 8
copy span "returned by DHL"
click at [92, 252] on button "SAVE" at bounding box center [89, 254] width 55 height 15
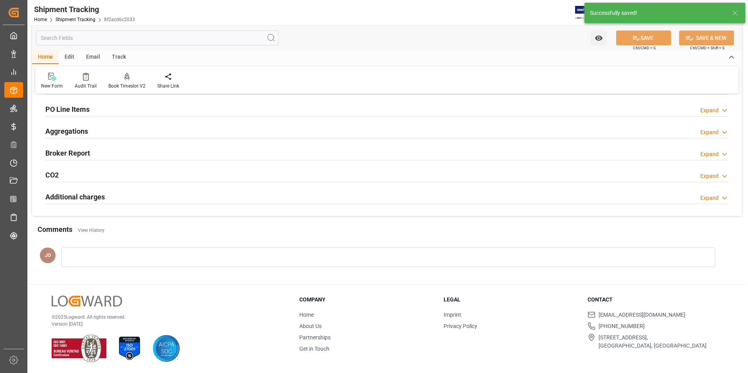
scroll to position [171, 0]
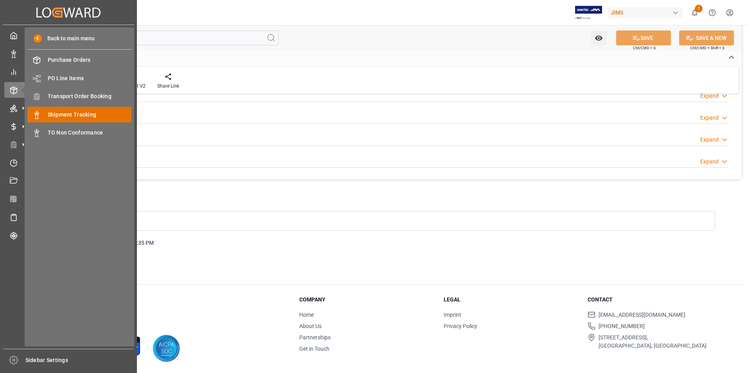
click at [79, 110] on div "Shipment Tracking Shipment Tracking" at bounding box center [79, 114] width 104 height 15
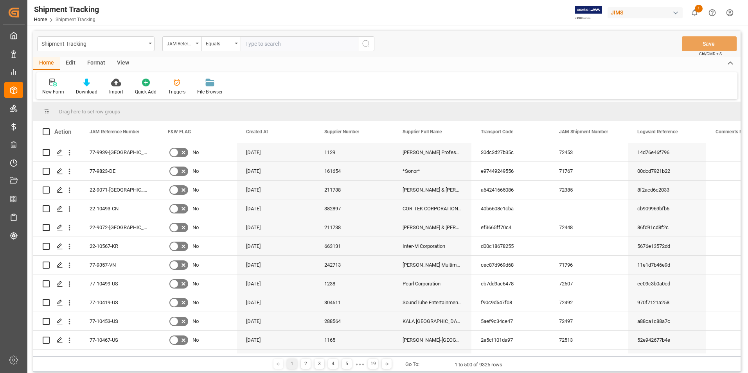
click at [275, 45] on input "text" at bounding box center [299, 43] width 117 height 15
type input "22-9072-[GEOGRAPHIC_DATA]"
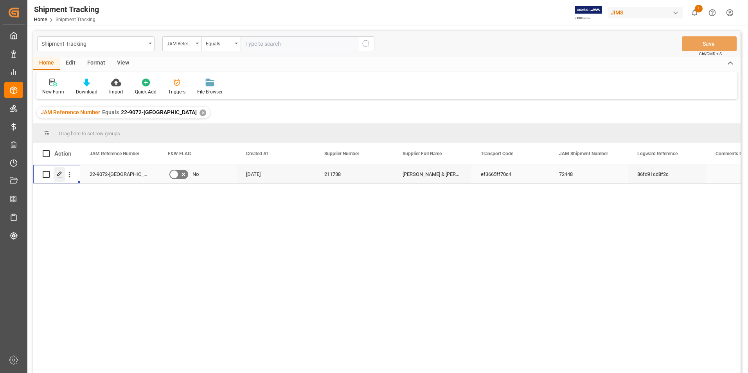
click at [59, 172] on icon "Press SPACE to select this row." at bounding box center [60, 174] width 6 height 6
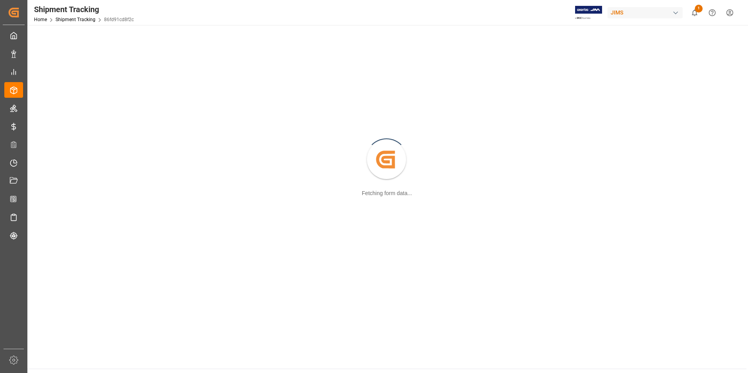
click at [59, 172] on div "Created by potrace 1.15, written by Peter Selinger 2001-2017 Fetching form data…" at bounding box center [387, 160] width 710 height 261
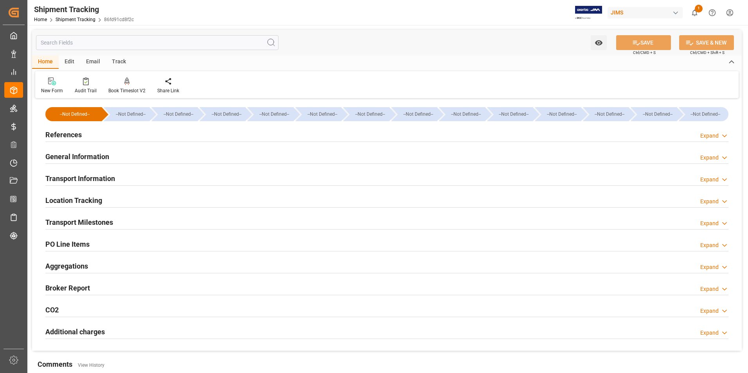
drag, startPoint x: 59, startPoint y: 172, endPoint x: 60, endPoint y: 156, distance: 16.4
click at [60, 156] on h2 "General Information" at bounding box center [77, 156] width 64 height 11
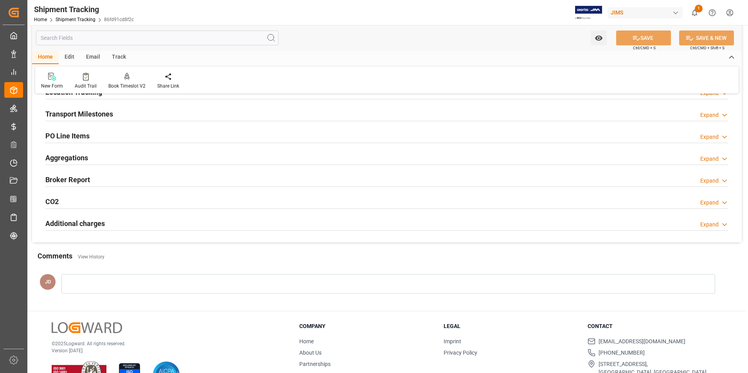
scroll to position [198, 0]
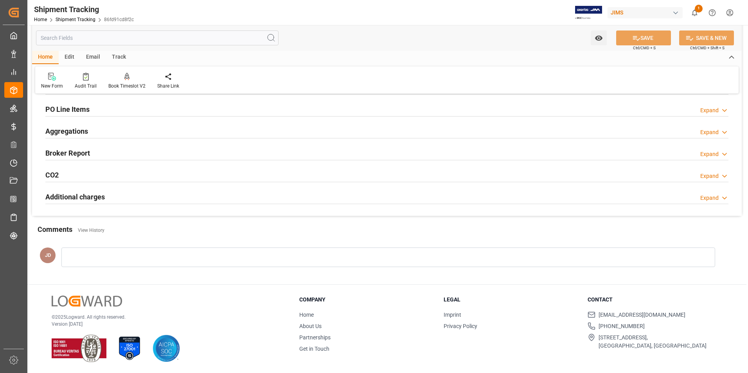
click at [140, 251] on div at bounding box center [388, 258] width 654 height 20
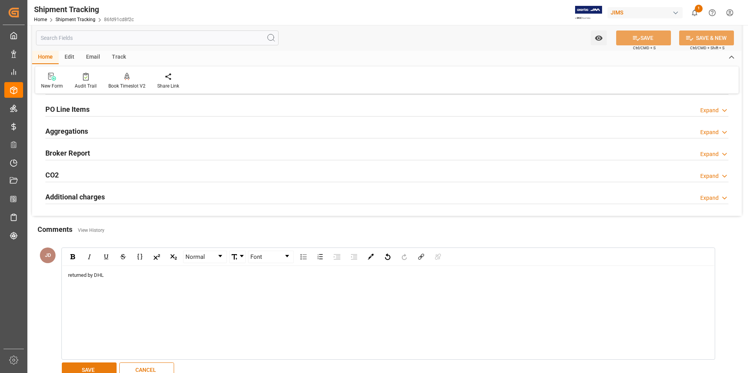
click at [105, 367] on button "SAVE" at bounding box center [89, 370] width 55 height 15
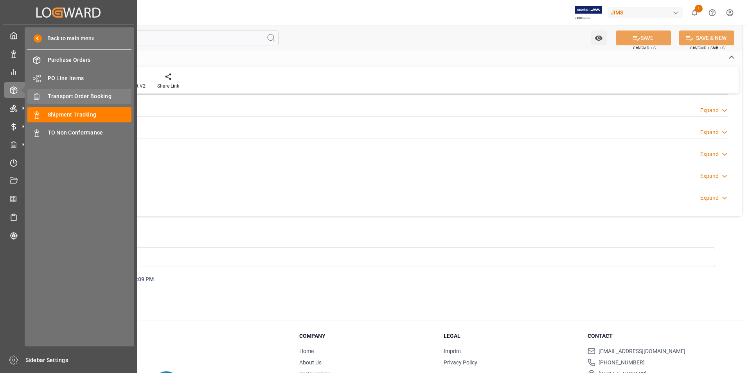
click at [89, 95] on span "Transport Order Booking" at bounding box center [90, 96] width 84 height 8
